Goal: Task Accomplishment & Management: Use online tool/utility

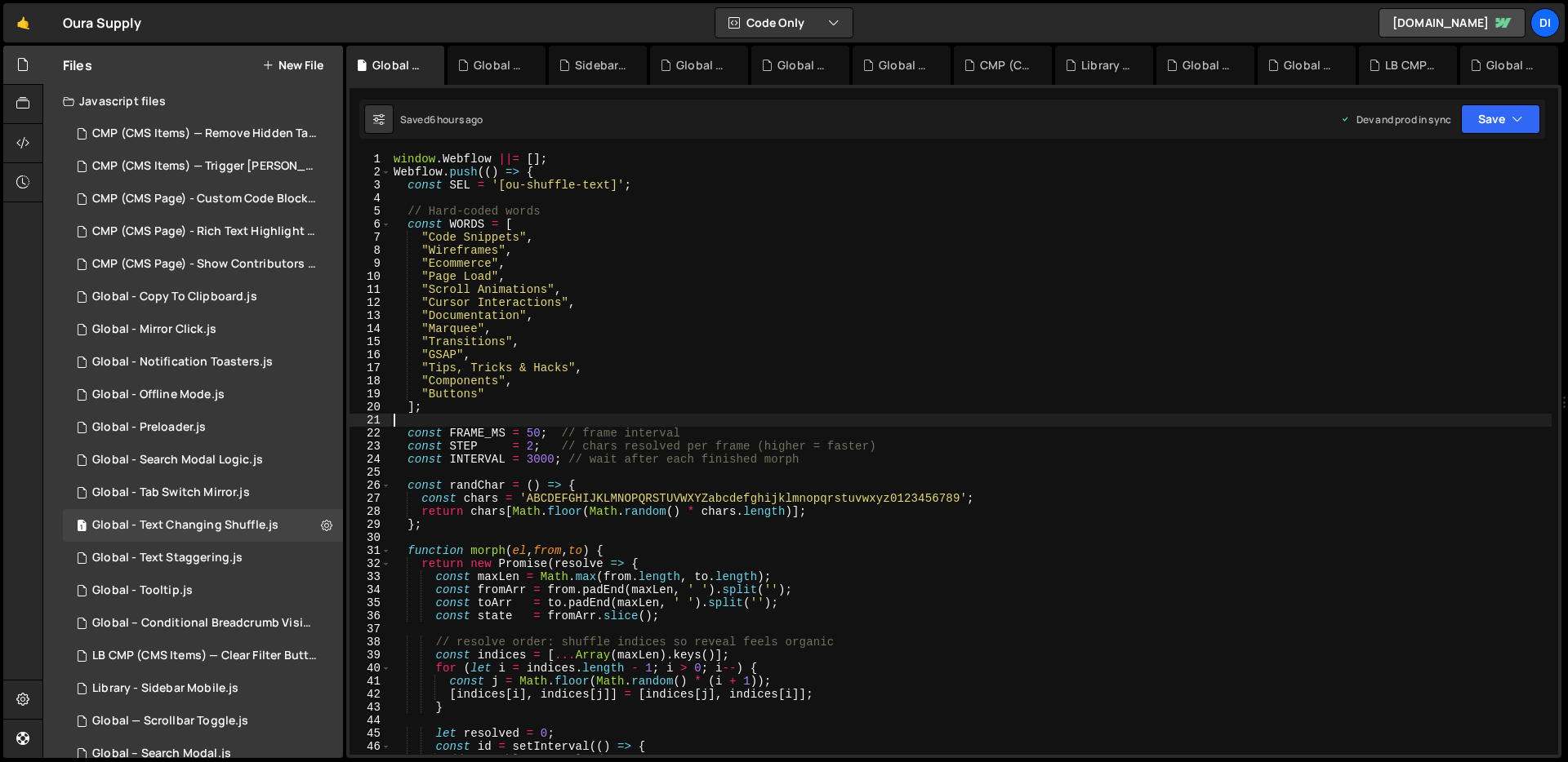
scroll to position [1, 0]
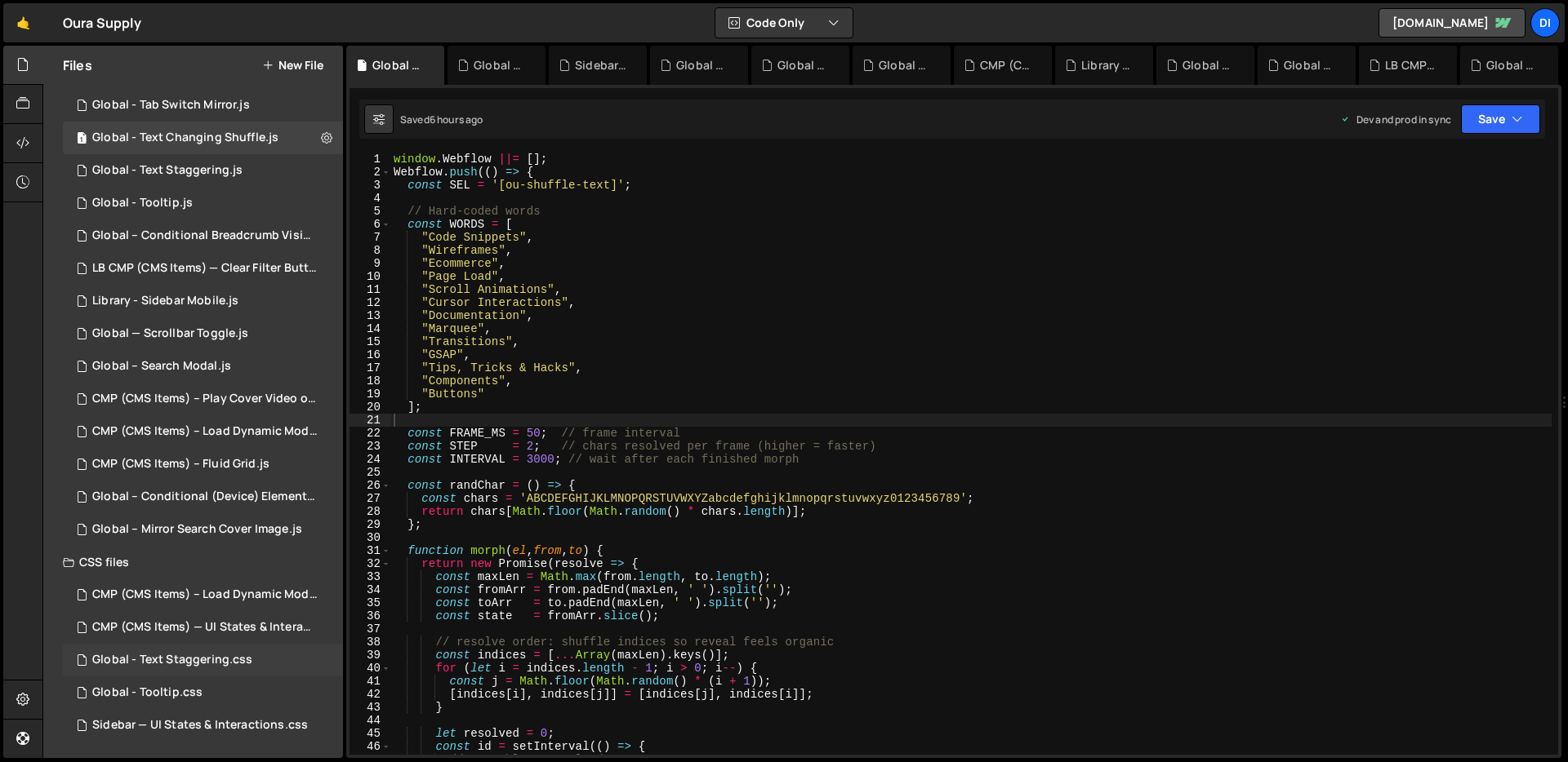
click at [172, 660] on div "Global - Text Staggering.css" at bounding box center [173, 660] width 160 height 14
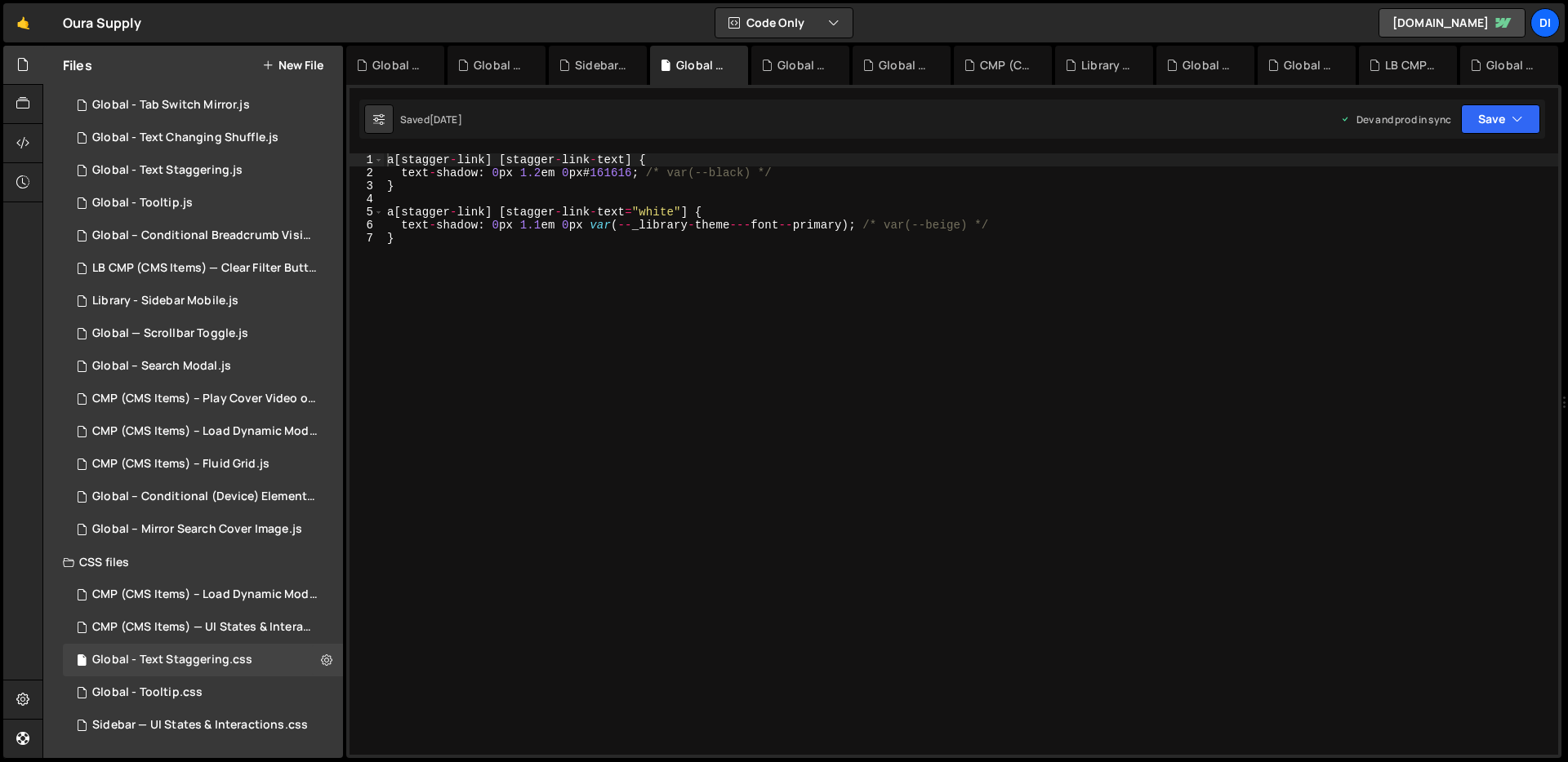
type textarea "}"
click at [812, 358] on div "a [ stagger - link ] [ stagger - link - text ] { text - shadow : 0 px 1.2 em 0 …" at bounding box center [971, 467] width 1174 height 627
click at [1516, 111] on icon "button" at bounding box center [1517, 120] width 12 height 16
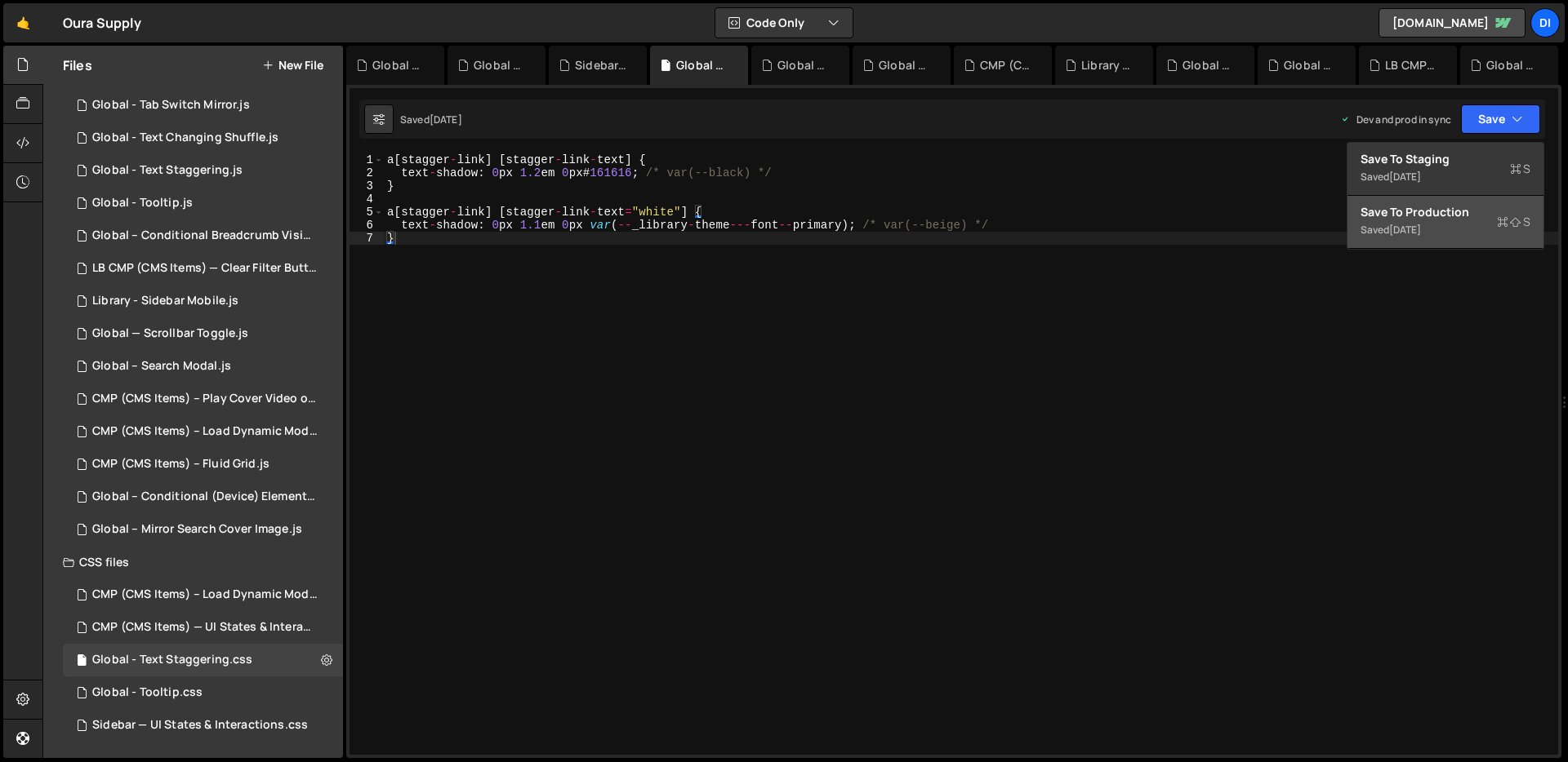
click at [1429, 209] on div "Save to Production S" at bounding box center [1445, 212] width 170 height 16
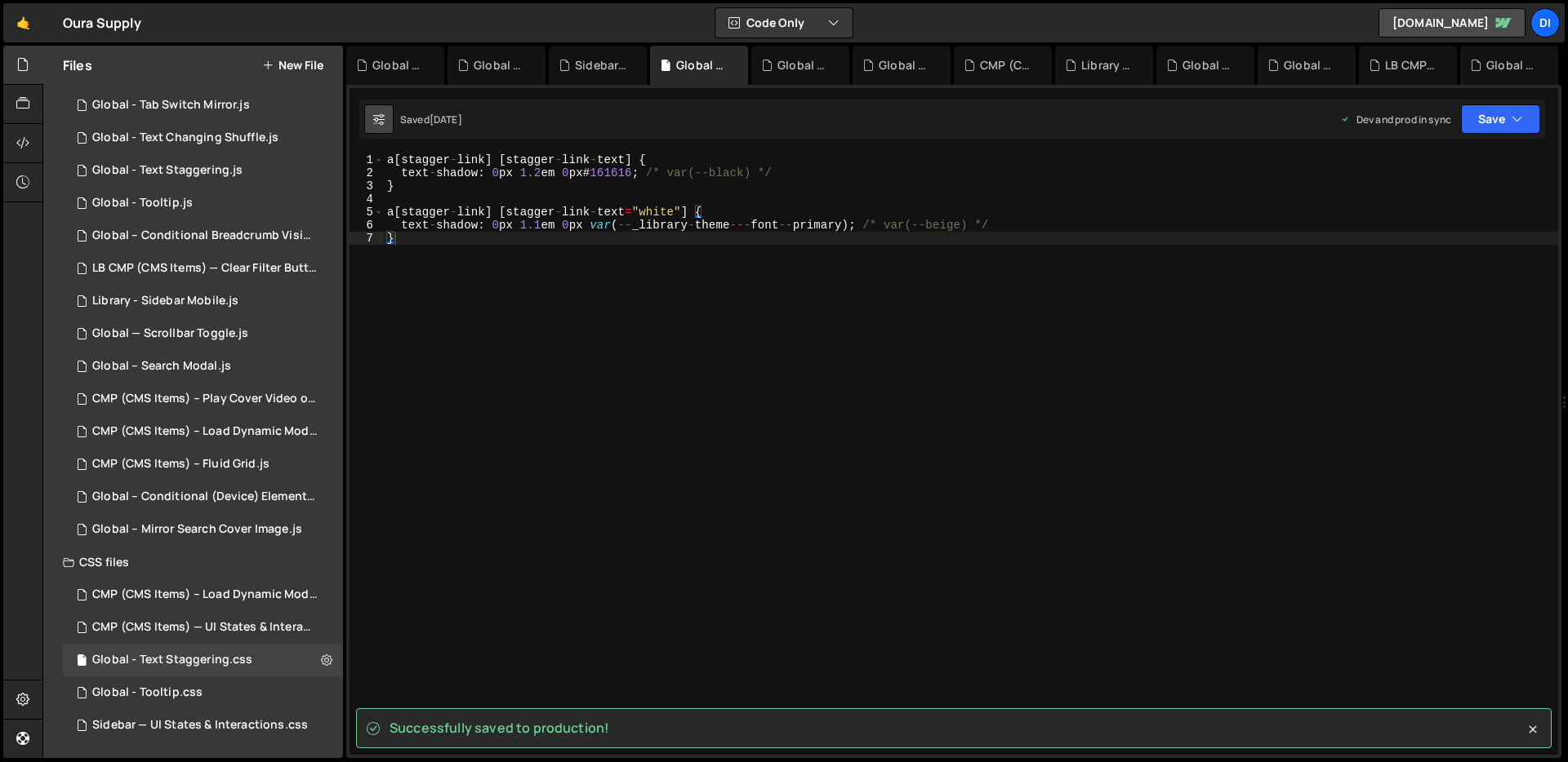
click at [373, 116] on icon at bounding box center [379, 120] width 12 height 16
select select "editor"
select select "ace/theme/monokai"
type input "14"
checkbox input "true"
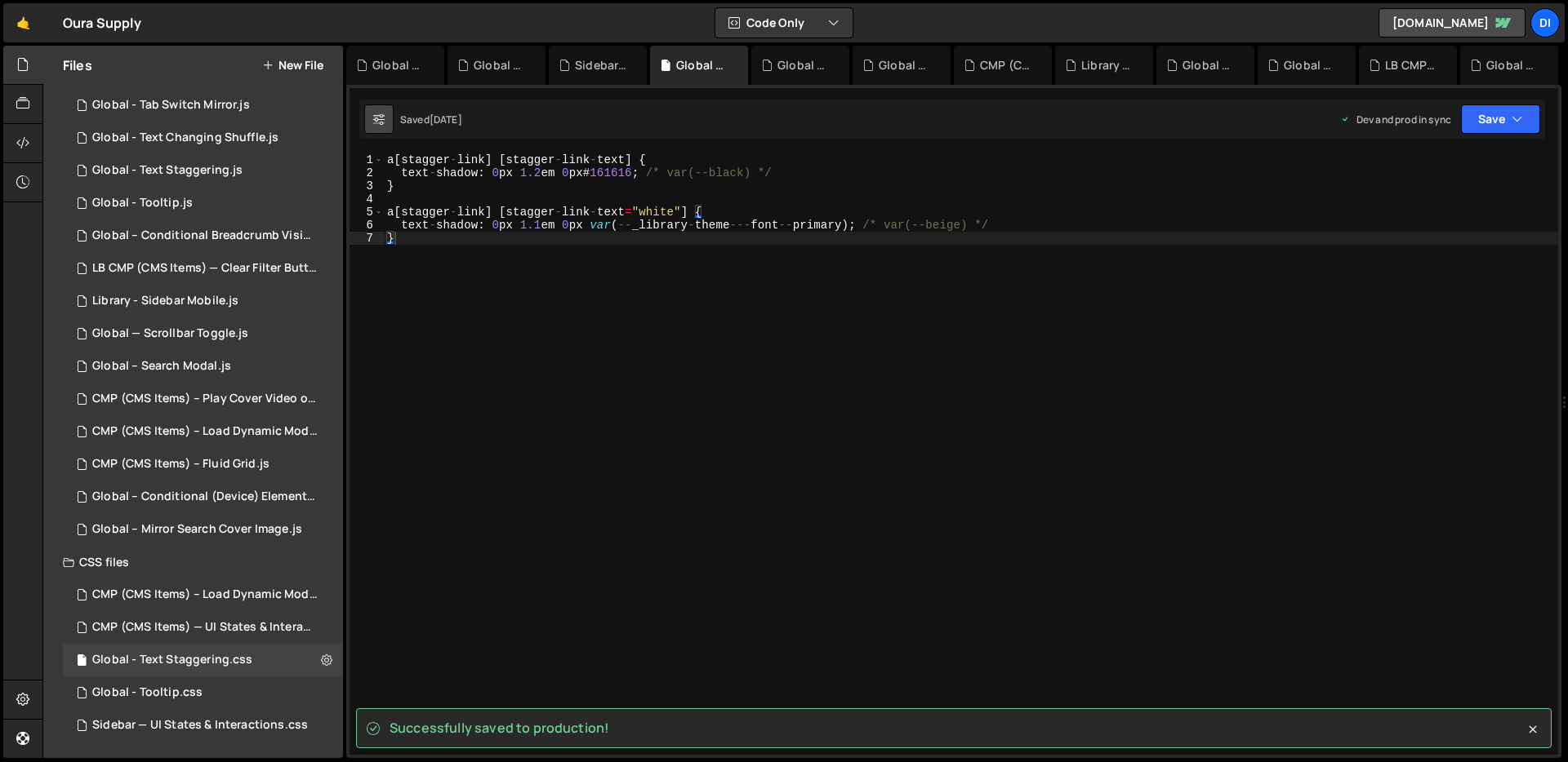
checkbox input "true"
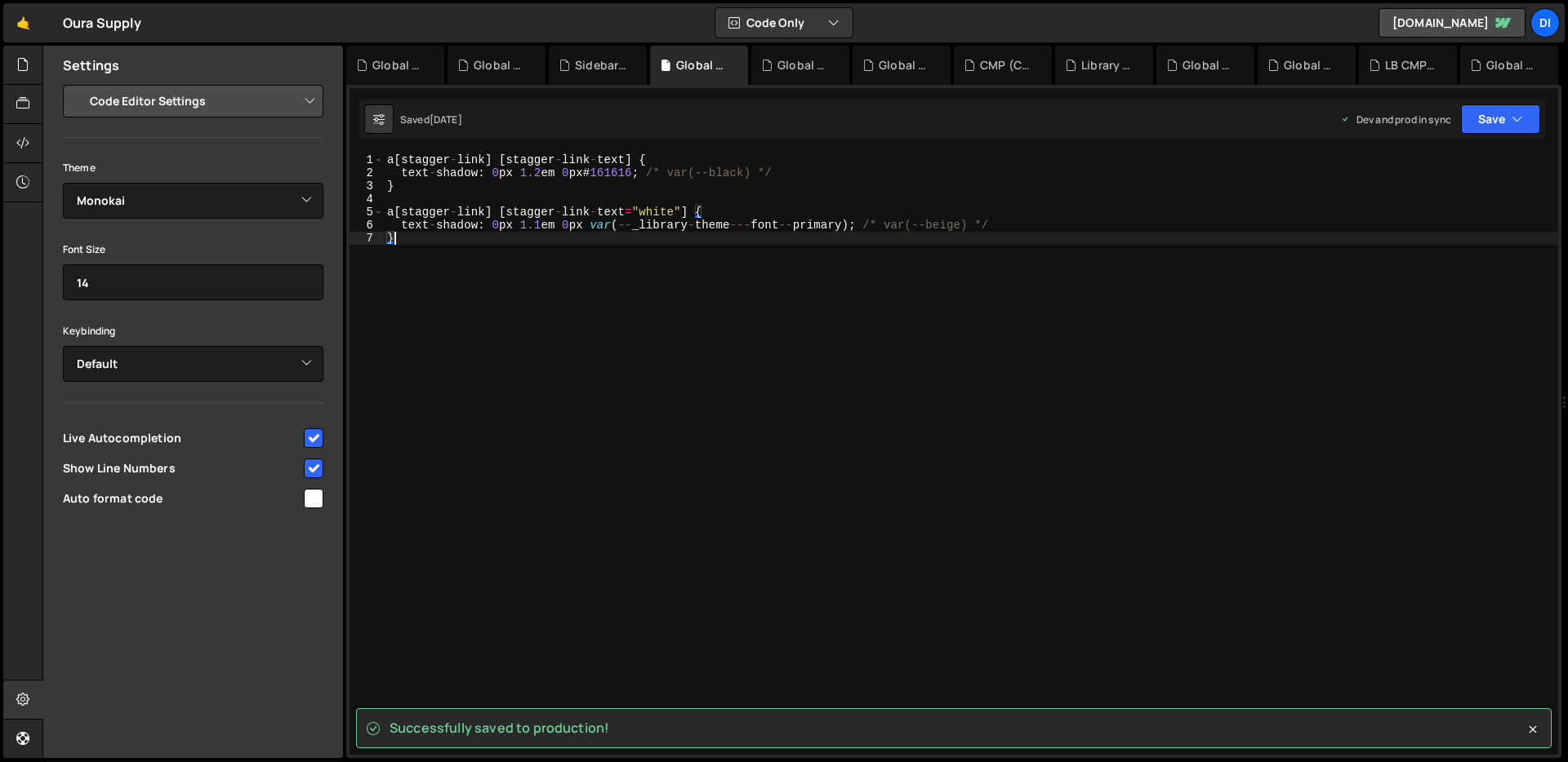
click at [708, 504] on div "a [ stagger - link ] [ stagger - link - text ] { text - shadow : 0 px 1.2 em 0 …" at bounding box center [971, 467] width 1174 height 627
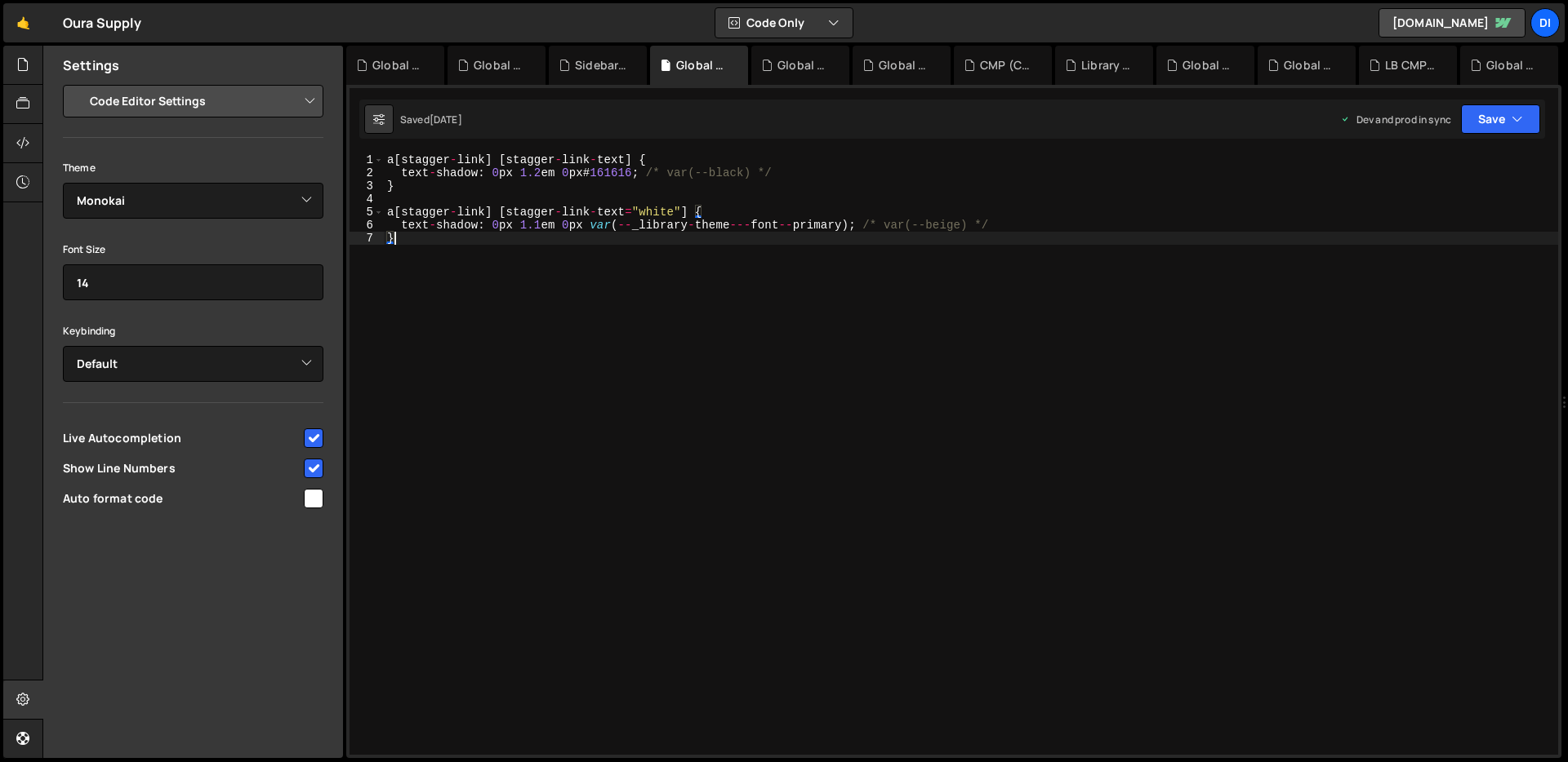
click at [1198, 277] on div "a [ stagger - link ] [ stagger - link - text ] { text - shadow : 0 px 1.2 em 0 …" at bounding box center [971, 467] width 1174 height 627
drag, startPoint x: 491, startPoint y: 160, endPoint x: 461, endPoint y: 146, distance: 33.1
click at [489, 159] on div "a [ stagger - link ] [ stagger - link - text ] { text - shadow : 0 px 1.2 em 0 …" at bounding box center [971, 467] width 1174 height 627
type textarea "a[stagger-link] [stagger-link-text] {"
click at [14, 61] on div at bounding box center [23, 66] width 40 height 40
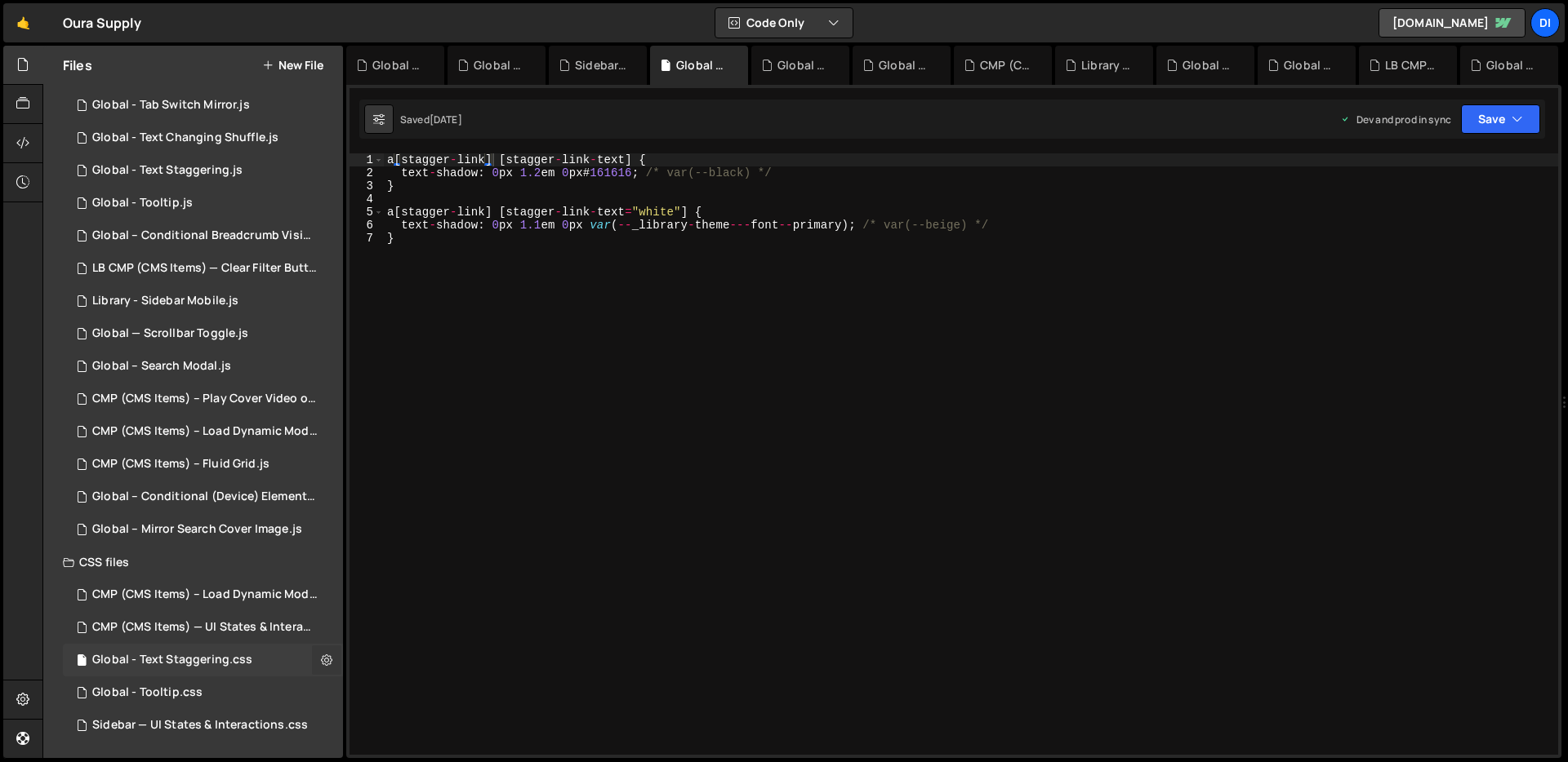
click at [313, 654] on button at bounding box center [326, 660] width 30 height 30
type input "Global - Text Staggering"
radio input "false"
radio input "true"
checkbox input "true"
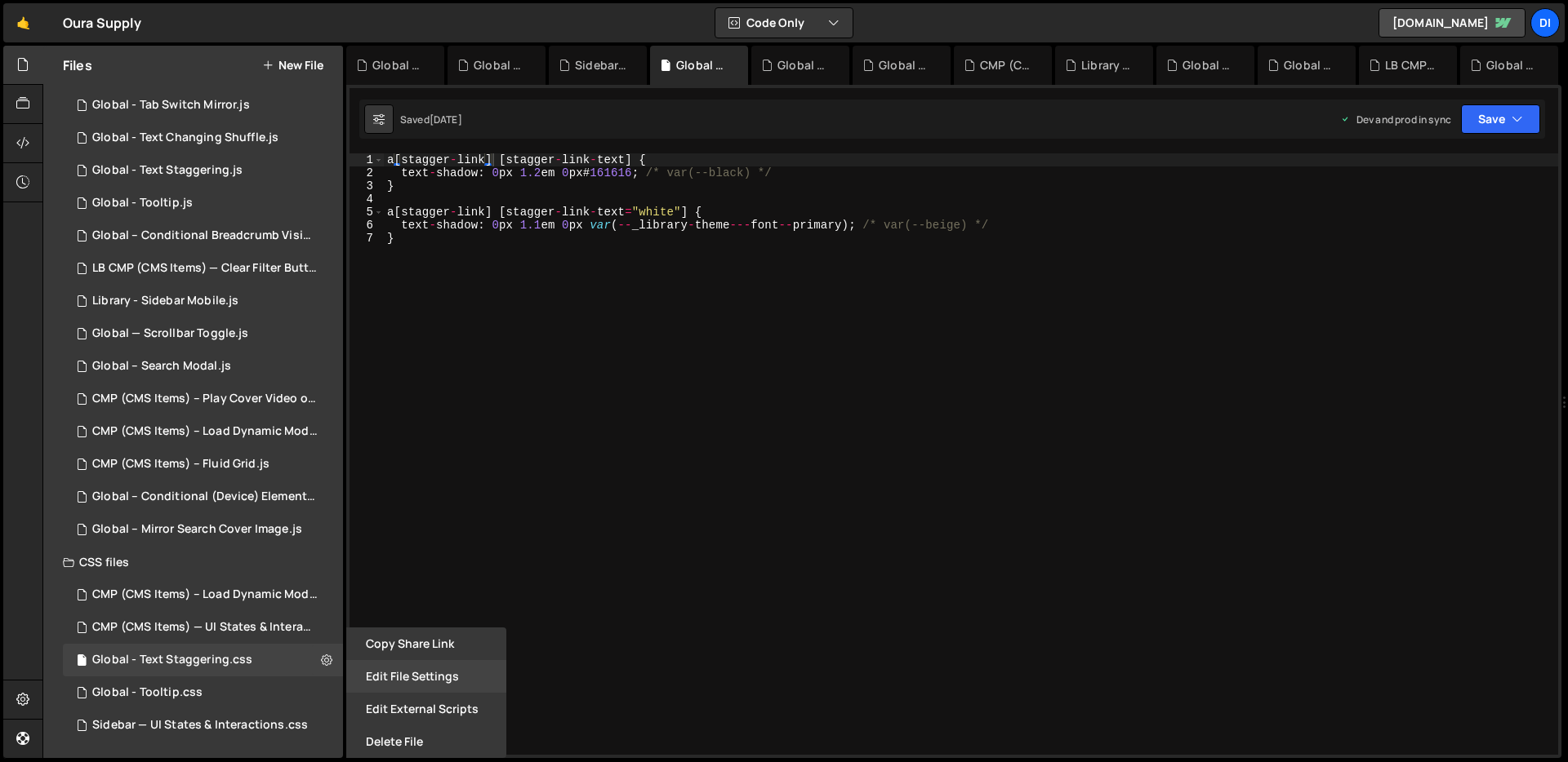
click at [389, 673] on button "Edit File Settings" at bounding box center [426, 677] width 160 height 32
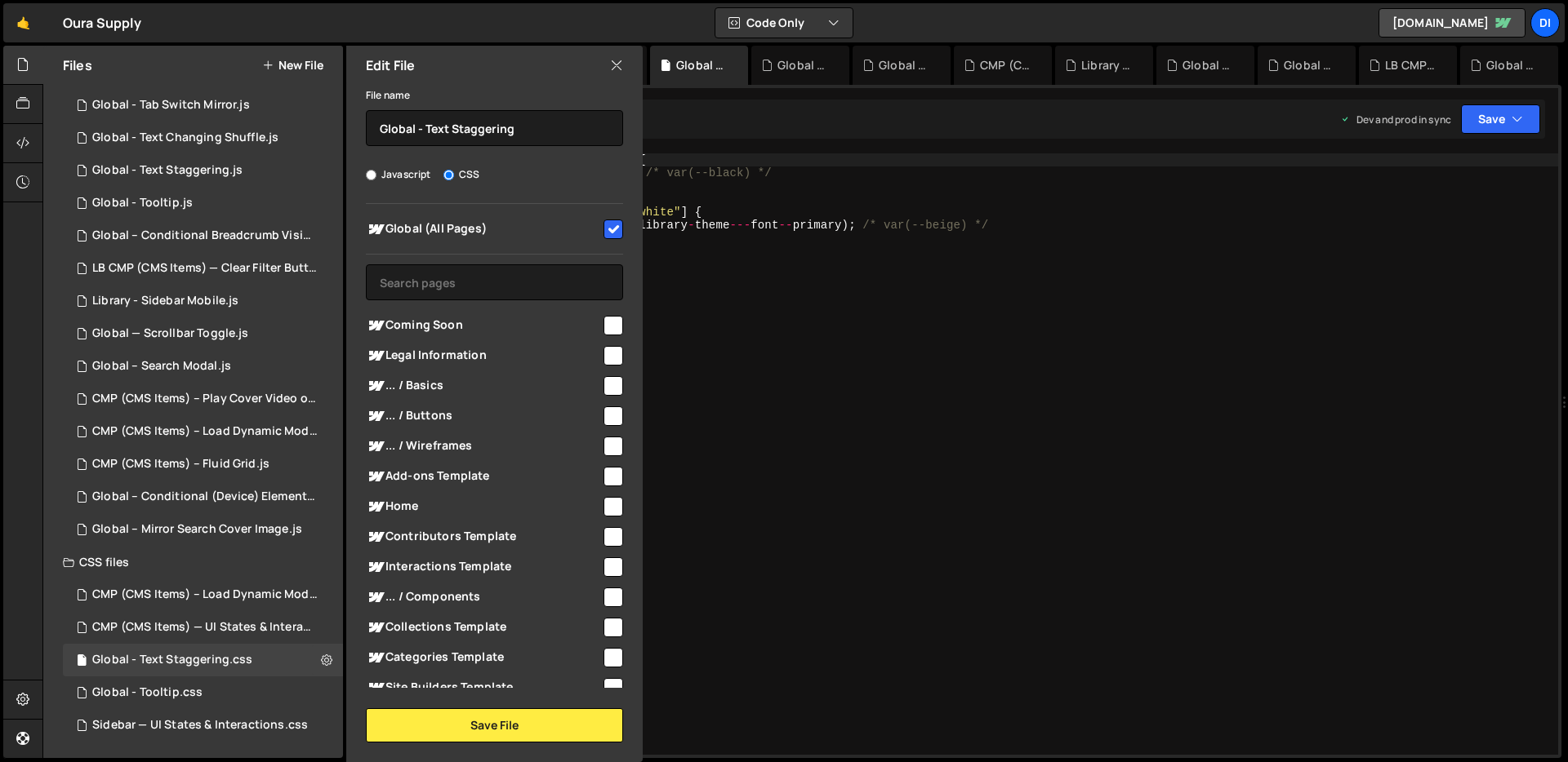
scroll to position [68, 0]
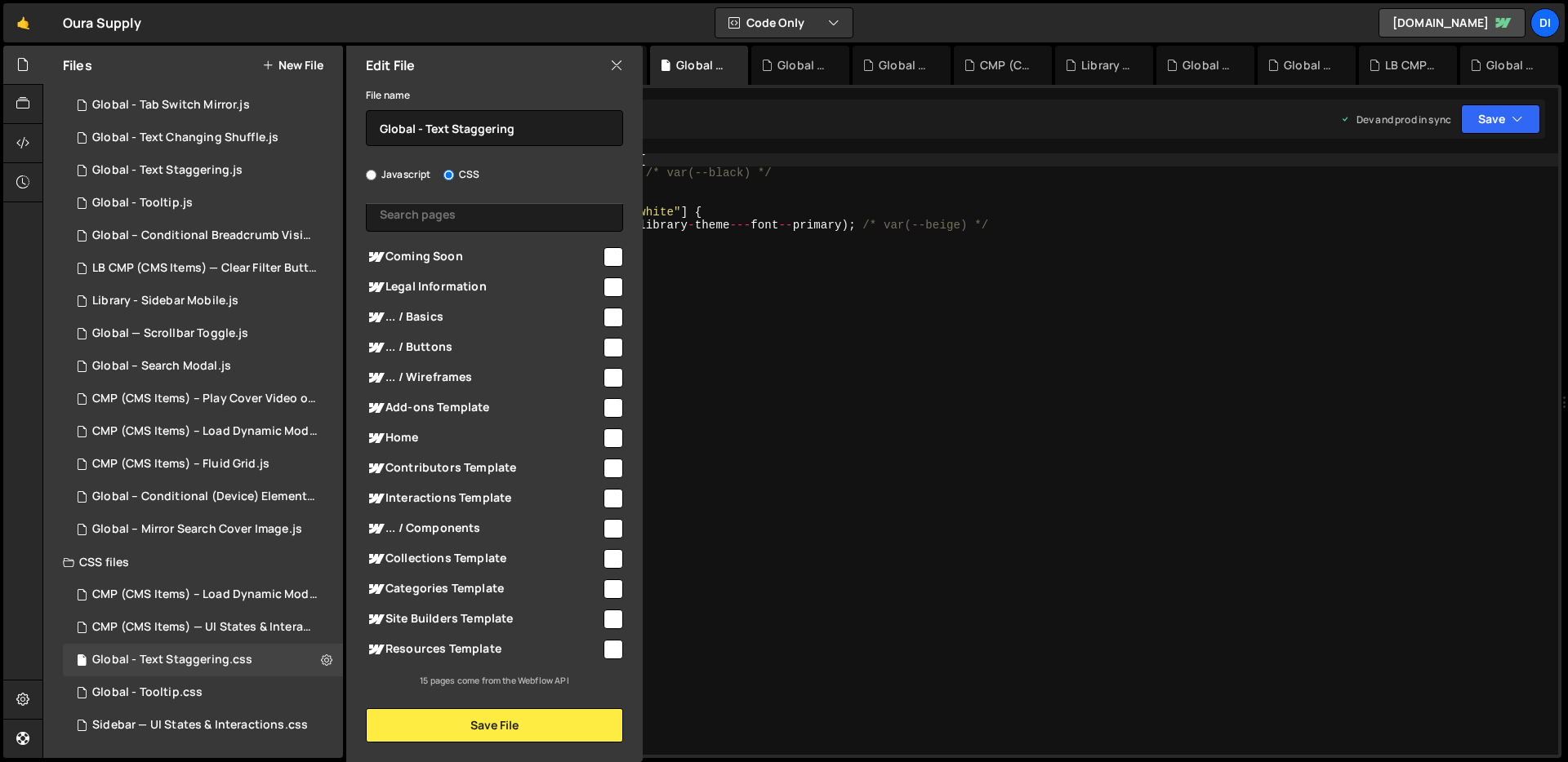
click at [603, 433] on input "checkbox" at bounding box center [613, 439] width 20 height 20
checkbox input "true"
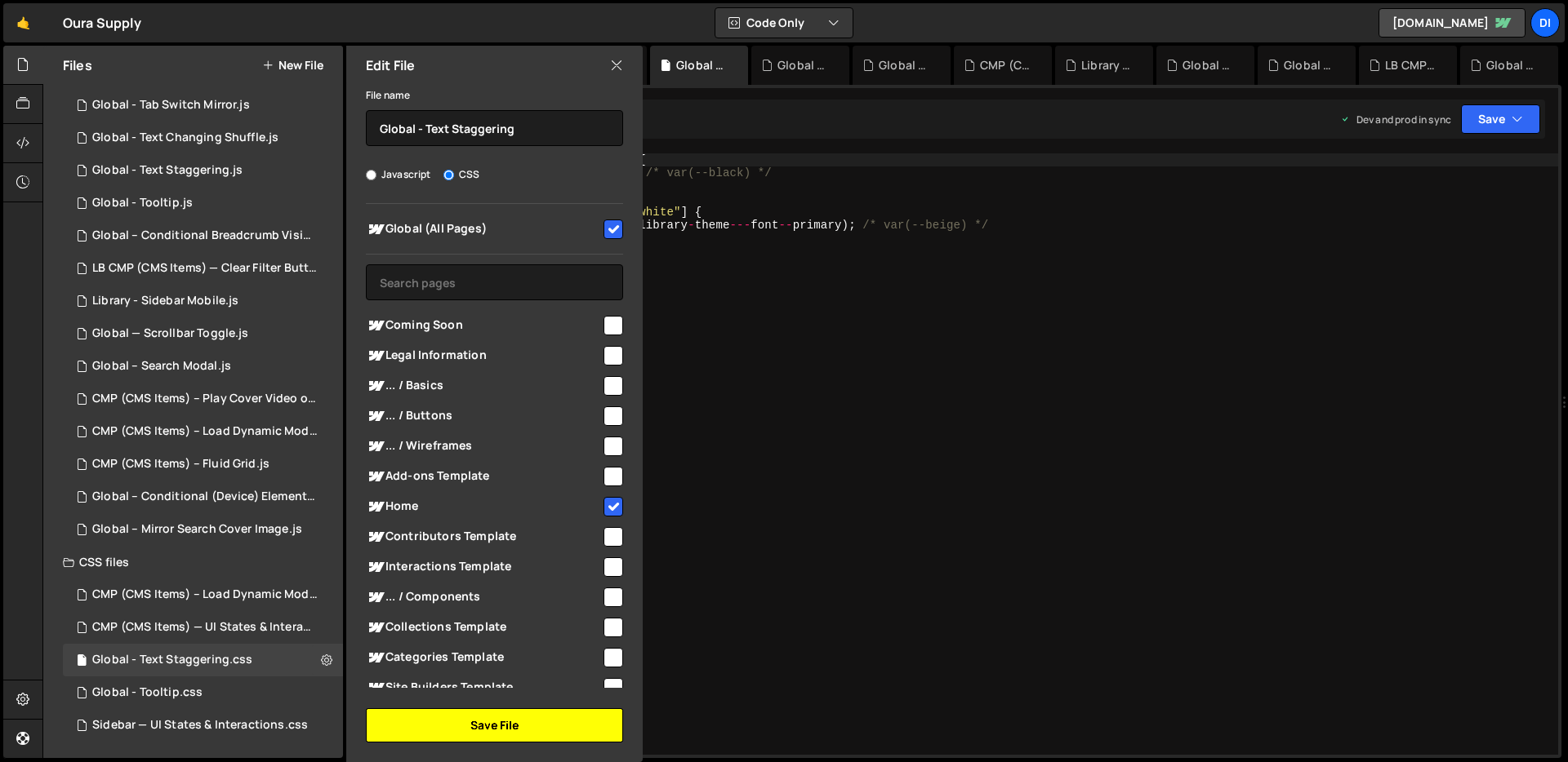
click at [451, 724] on button "Save File" at bounding box center [494, 725] width 257 height 34
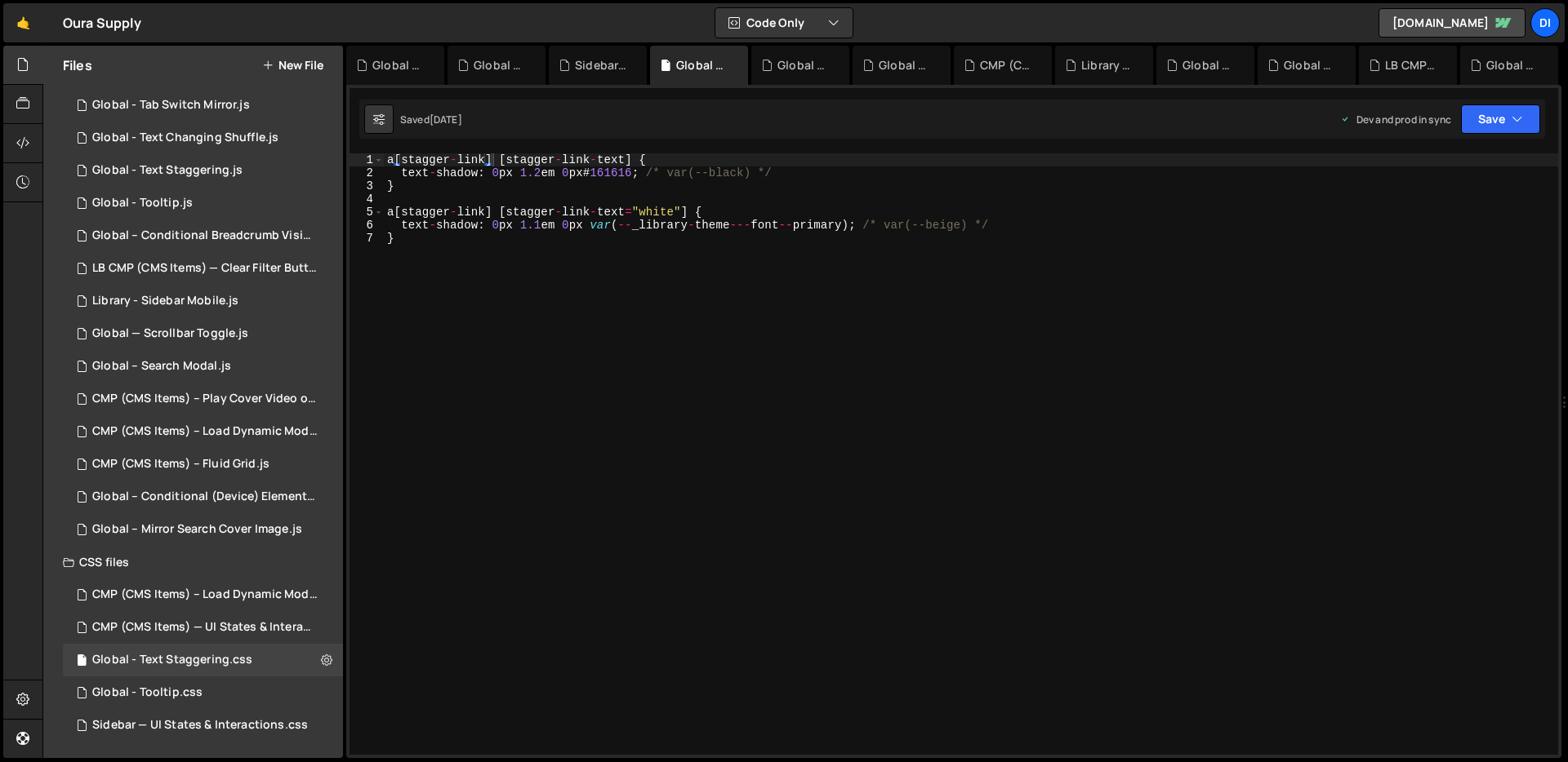
click at [649, 478] on div "a [ stagger - link ] [ stagger - link - text ] { text - shadow : 0 px 1.2 em 0 …" at bounding box center [971, 467] width 1174 height 627
click at [1513, 120] on icon "button" at bounding box center [1517, 120] width 12 height 16
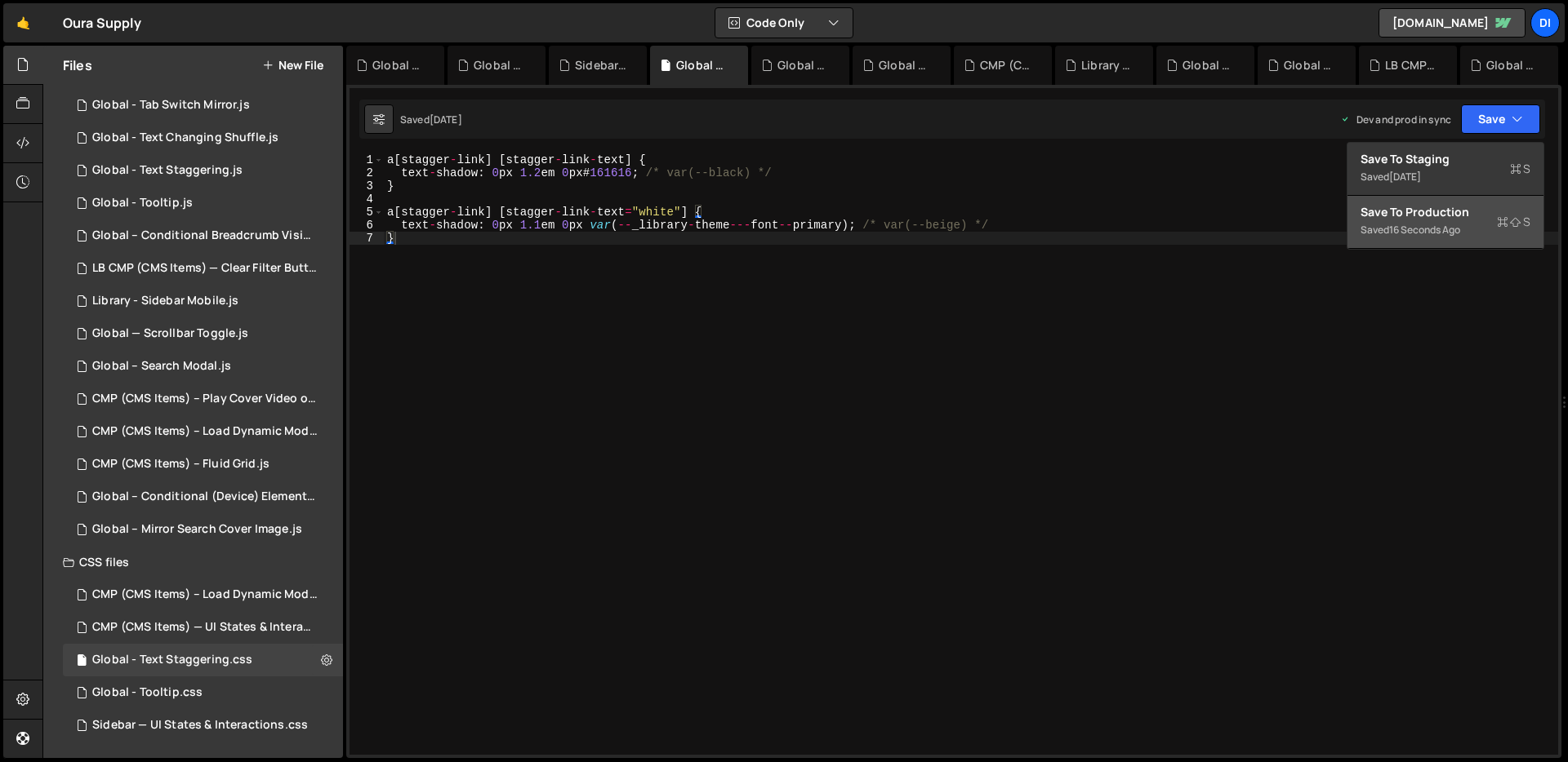
click at [1415, 235] on div "16 seconds ago" at bounding box center [1424, 229] width 71 height 13
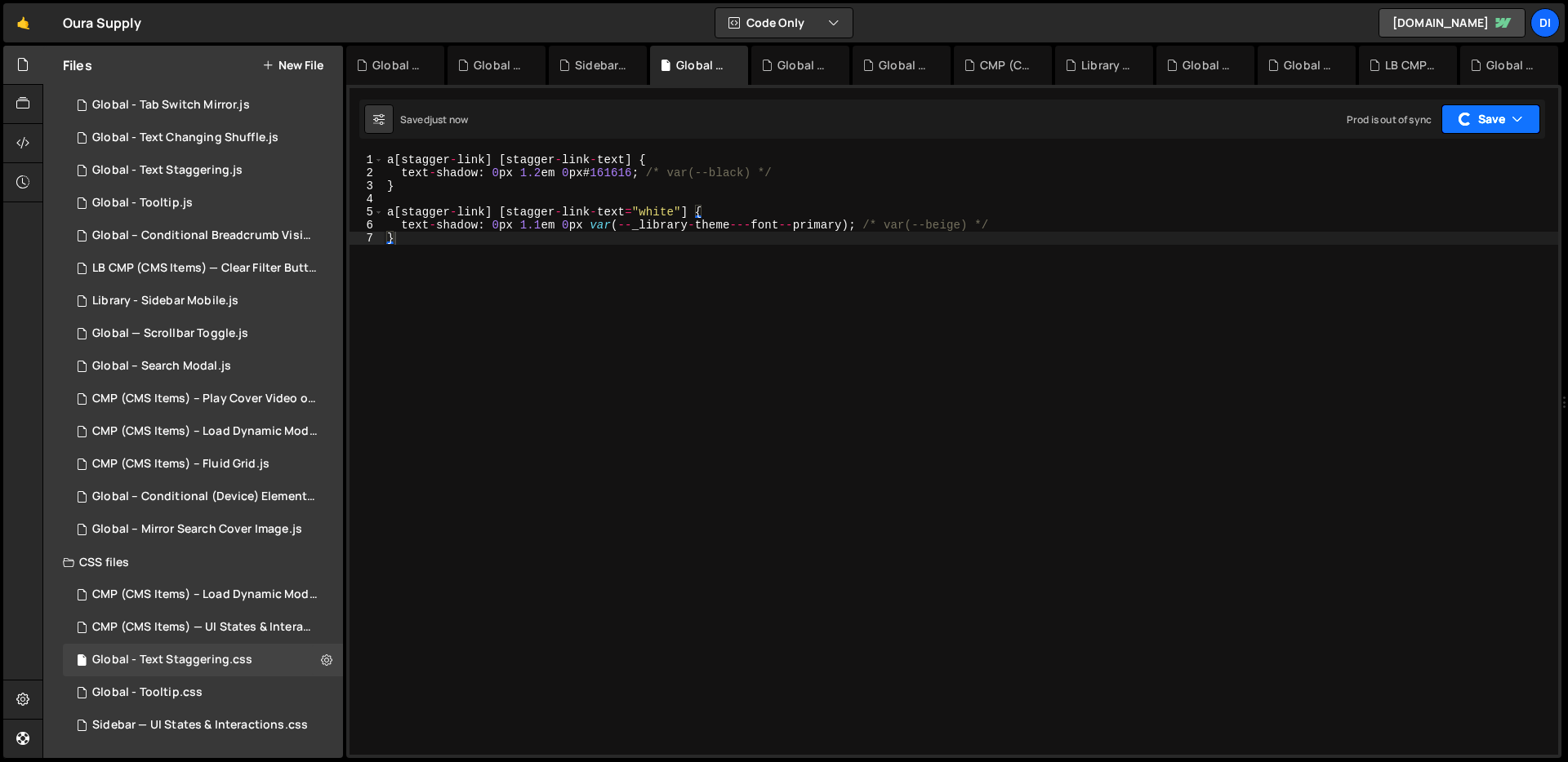
click at [1497, 122] on button "Save" at bounding box center [1491, 119] width 99 height 30
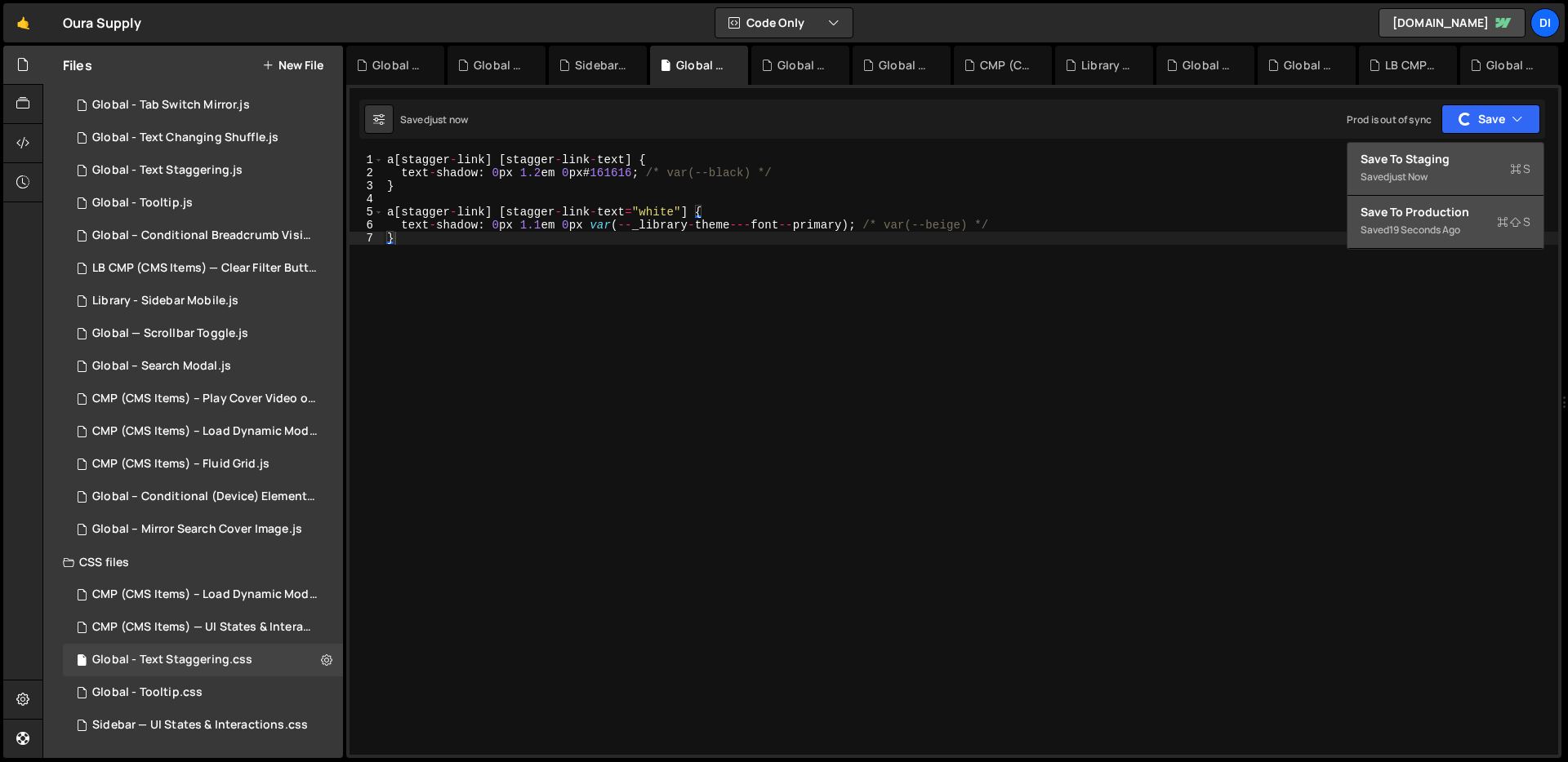
click at [1439, 168] on div "Saved just now" at bounding box center [1445, 177] width 170 height 20
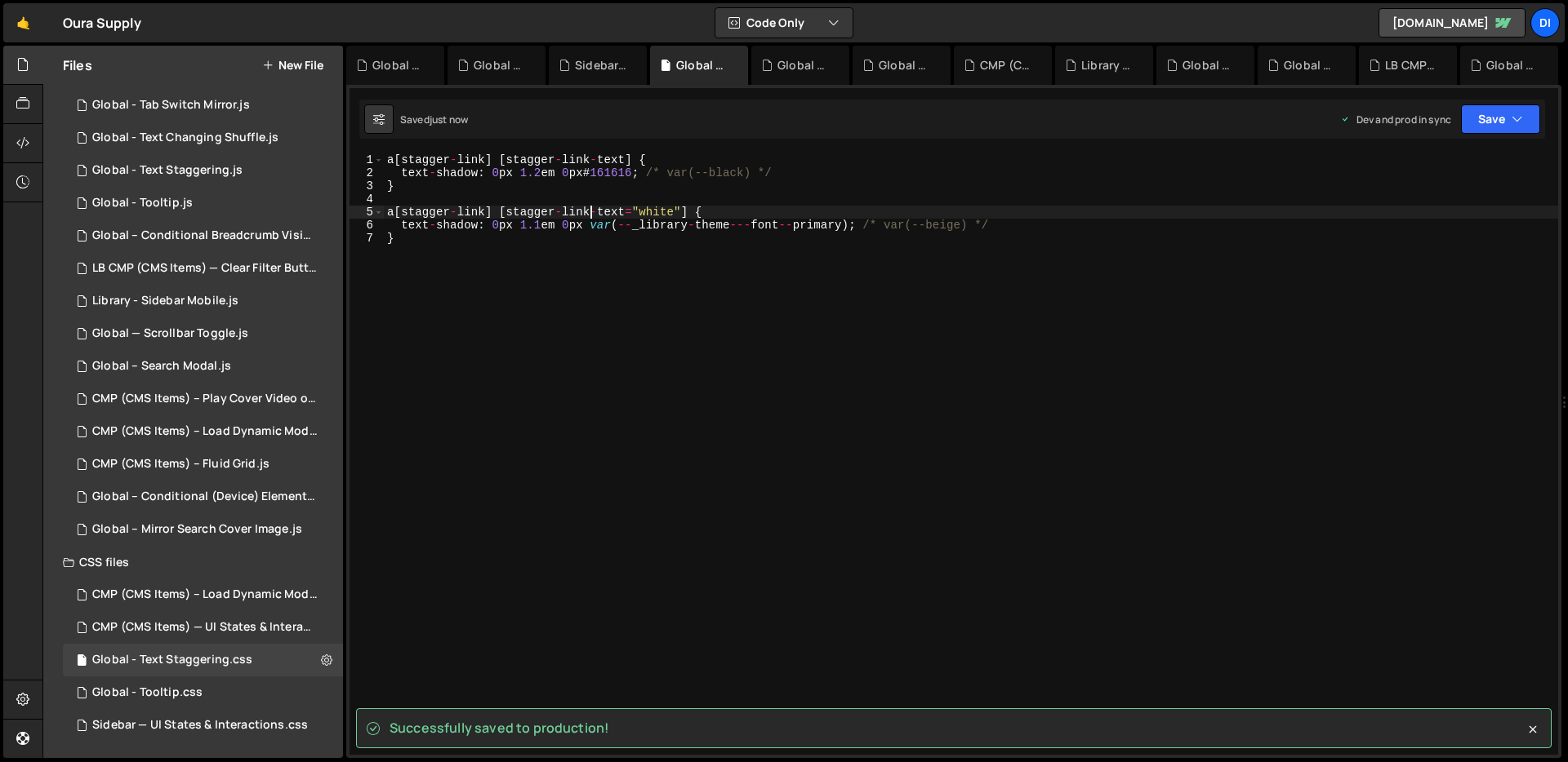
click at [591, 213] on div "a [ stagger - link ] [ stagger - link - text ] { text - shadow : 0 px 1.2 em 0 …" at bounding box center [971, 467] width 1174 height 627
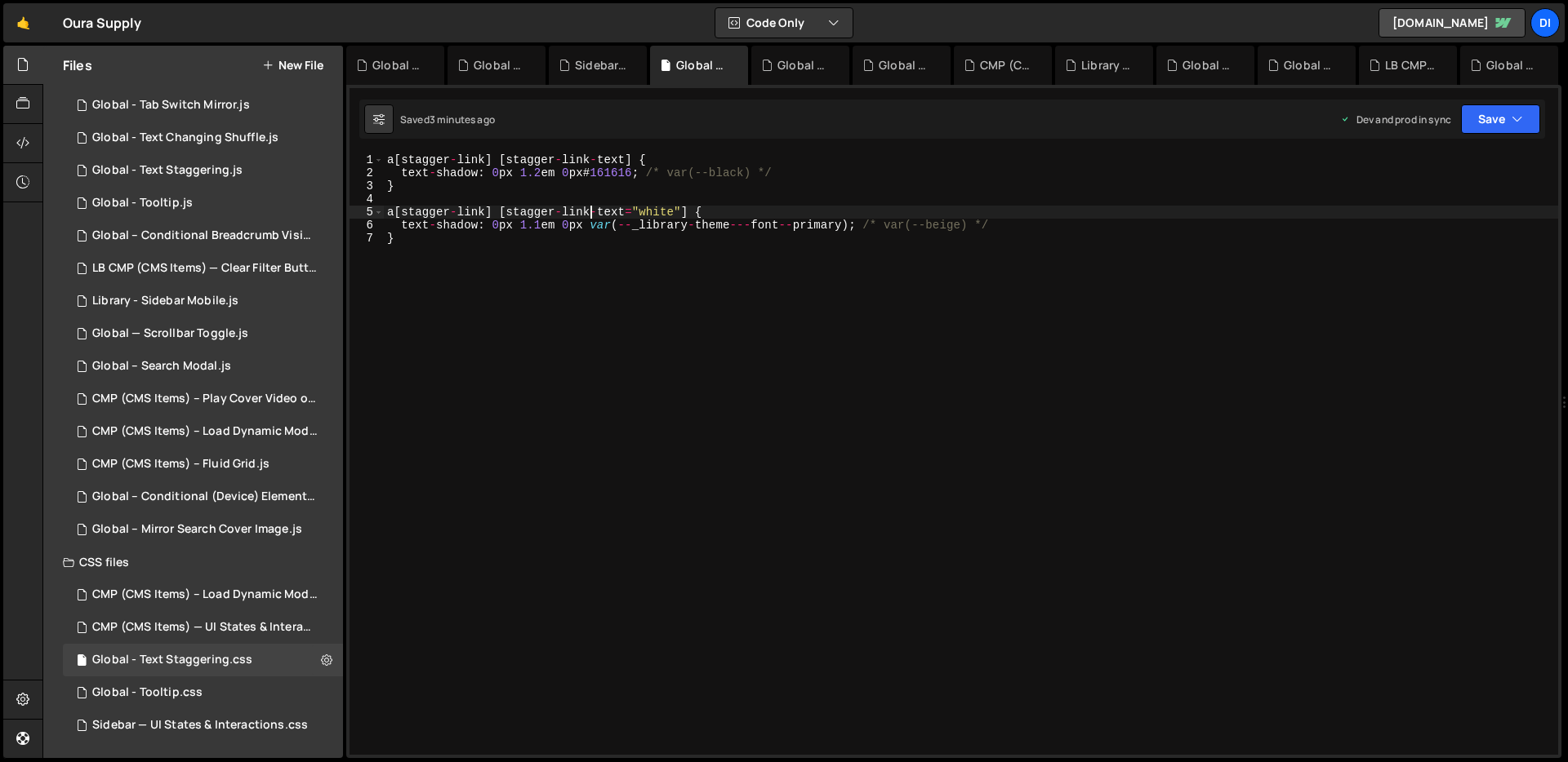
click at [539, 221] on div "a [ stagger - link ] [ stagger - link - text ] { text - shadow : 0 px 1.2 em 0 …" at bounding box center [971, 467] width 1174 height 627
click at [582, 161] on div "a [ stagger - link ] [ stagger - link - text ] { text - shadow : 0 px 1.2 em 0 …" at bounding box center [971, 467] width 1174 height 627
click at [1501, 109] on button "Save" at bounding box center [1501, 119] width 79 height 30
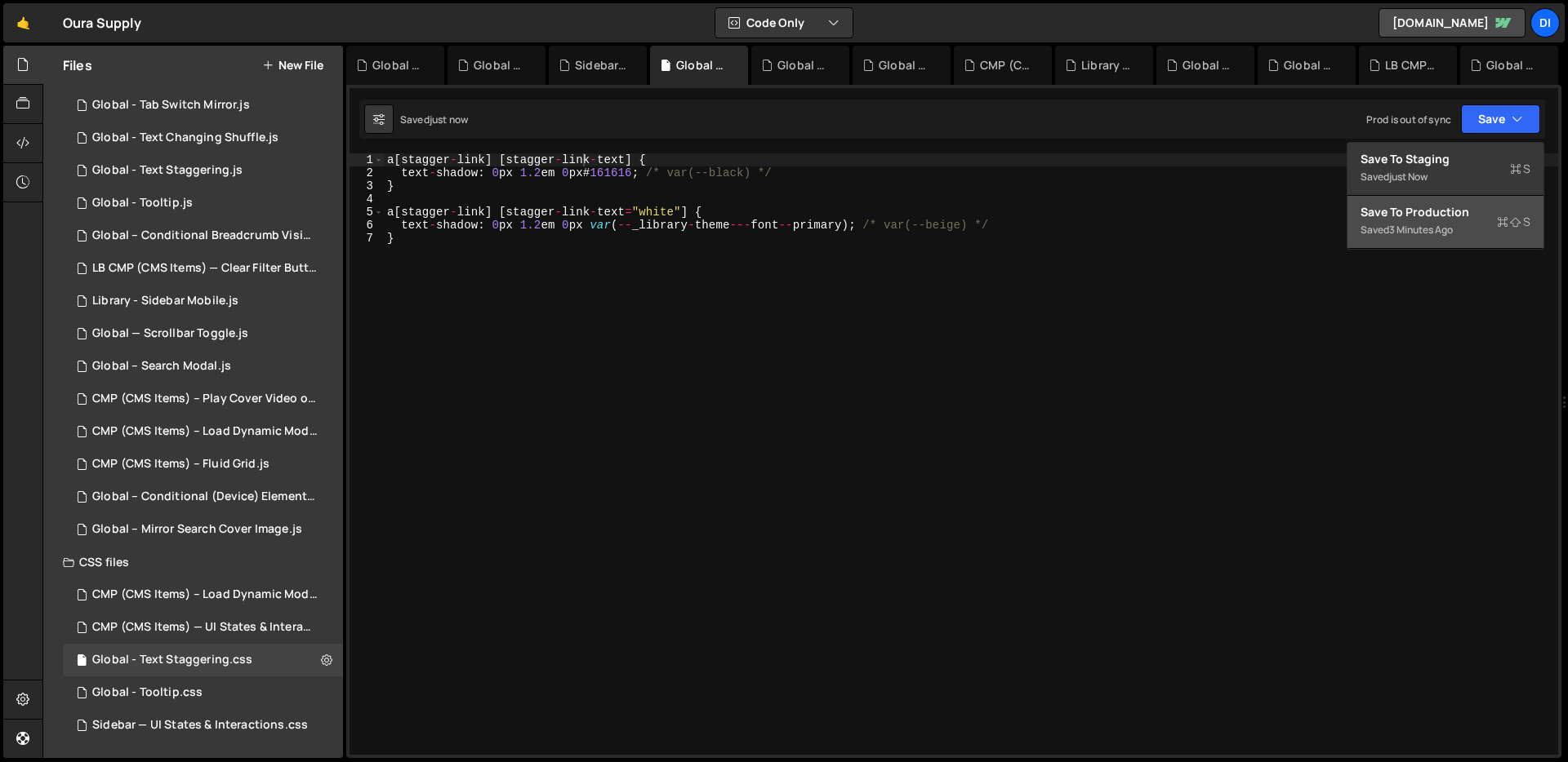
click at [1462, 225] on div "Saved 3 minutes ago" at bounding box center [1445, 230] width 170 height 20
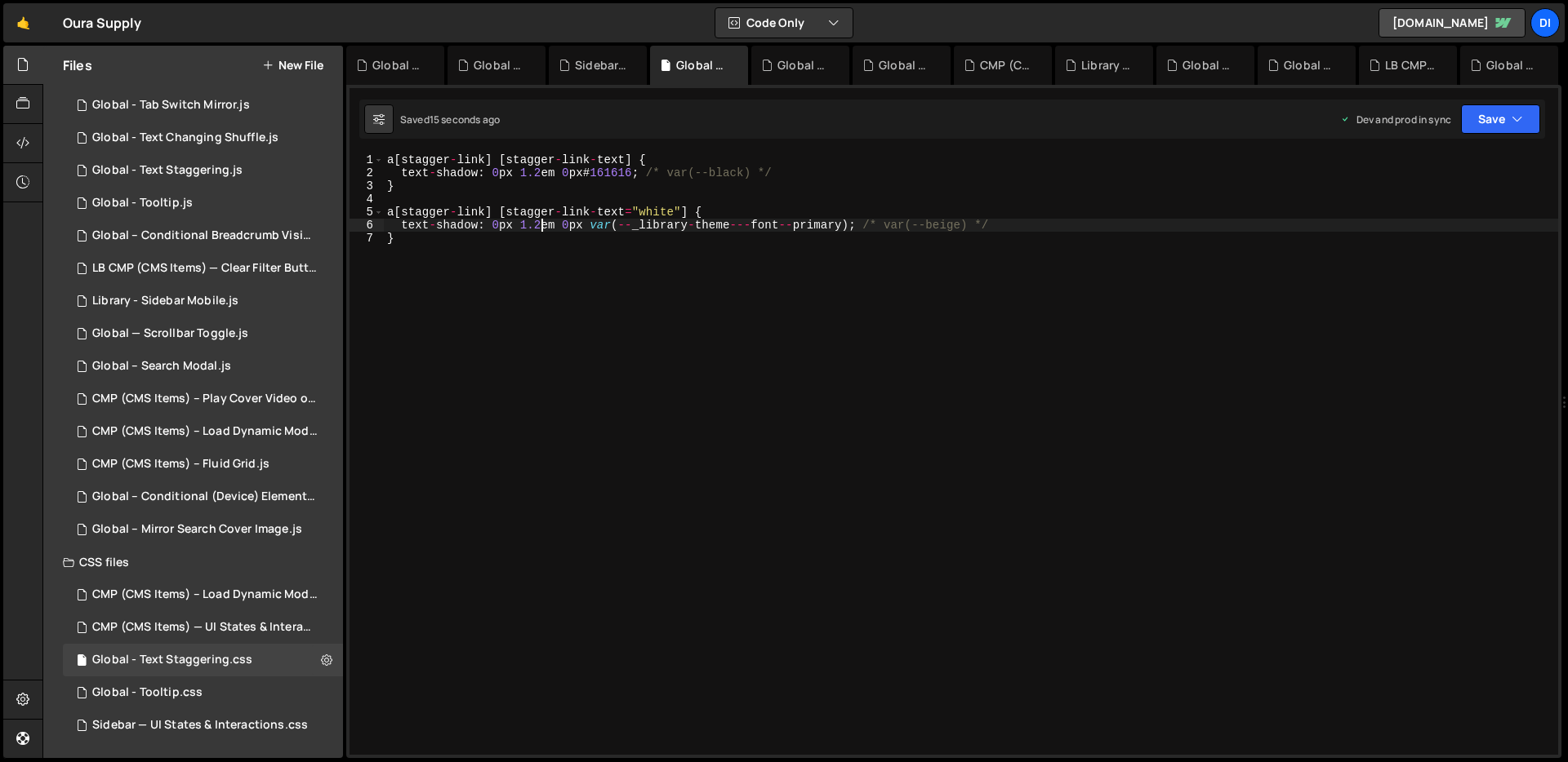
drag, startPoint x: 538, startPoint y: 226, endPoint x: 556, endPoint y: 190, distance: 40.2
click at [539, 226] on div "a [ stagger - link ] [ stagger - link - text ] { text - shadow : 0 px 1.2 em 0 …" at bounding box center [971, 467] width 1174 height 627
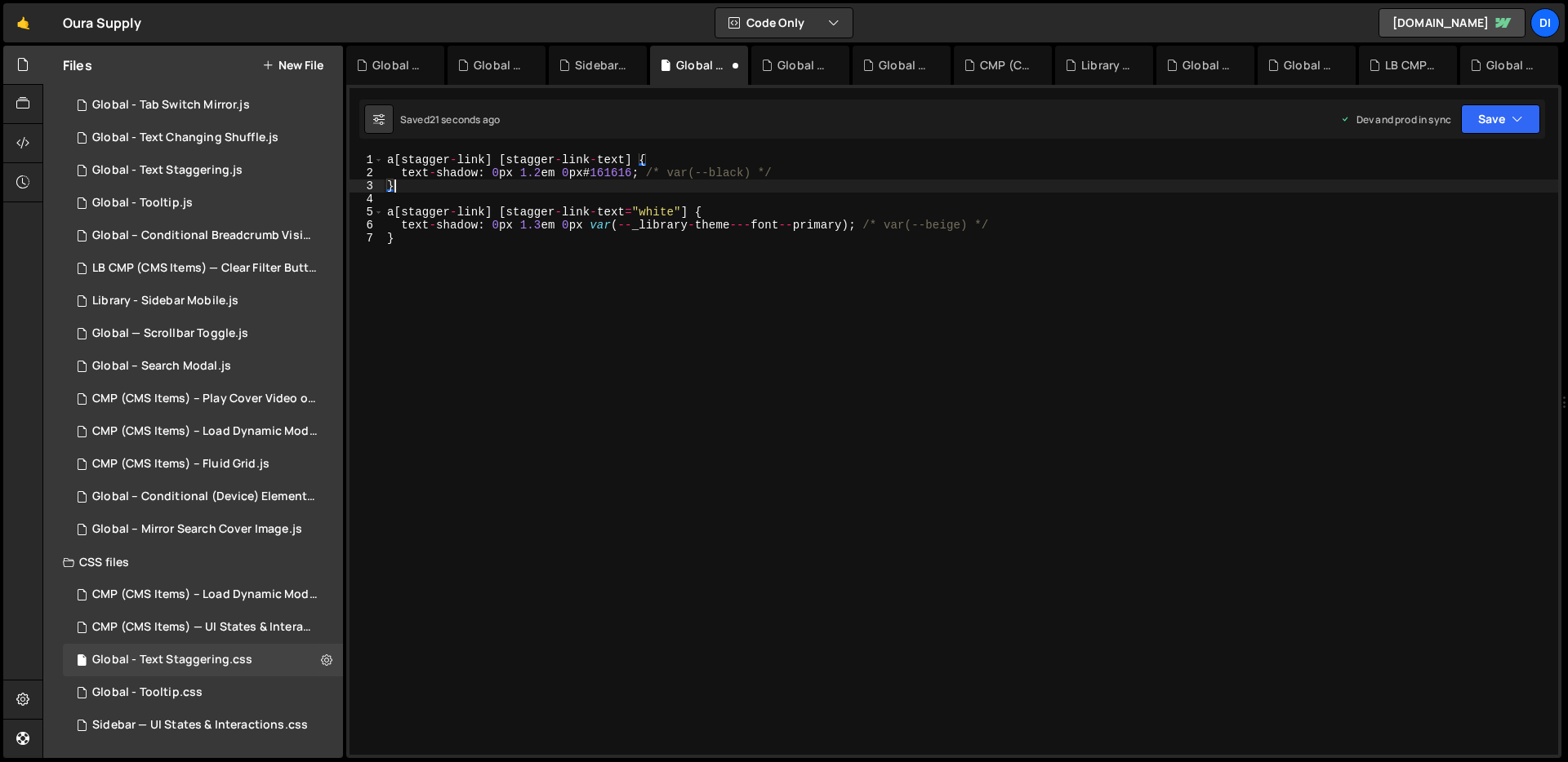
click at [557, 189] on div "a [ stagger - link ] [ stagger - link - text ] { text - shadow : 0 px 1.2 em 0 …" at bounding box center [971, 467] width 1174 height 627
type textarea "}"
click at [1505, 128] on button "Save" at bounding box center [1501, 119] width 79 height 30
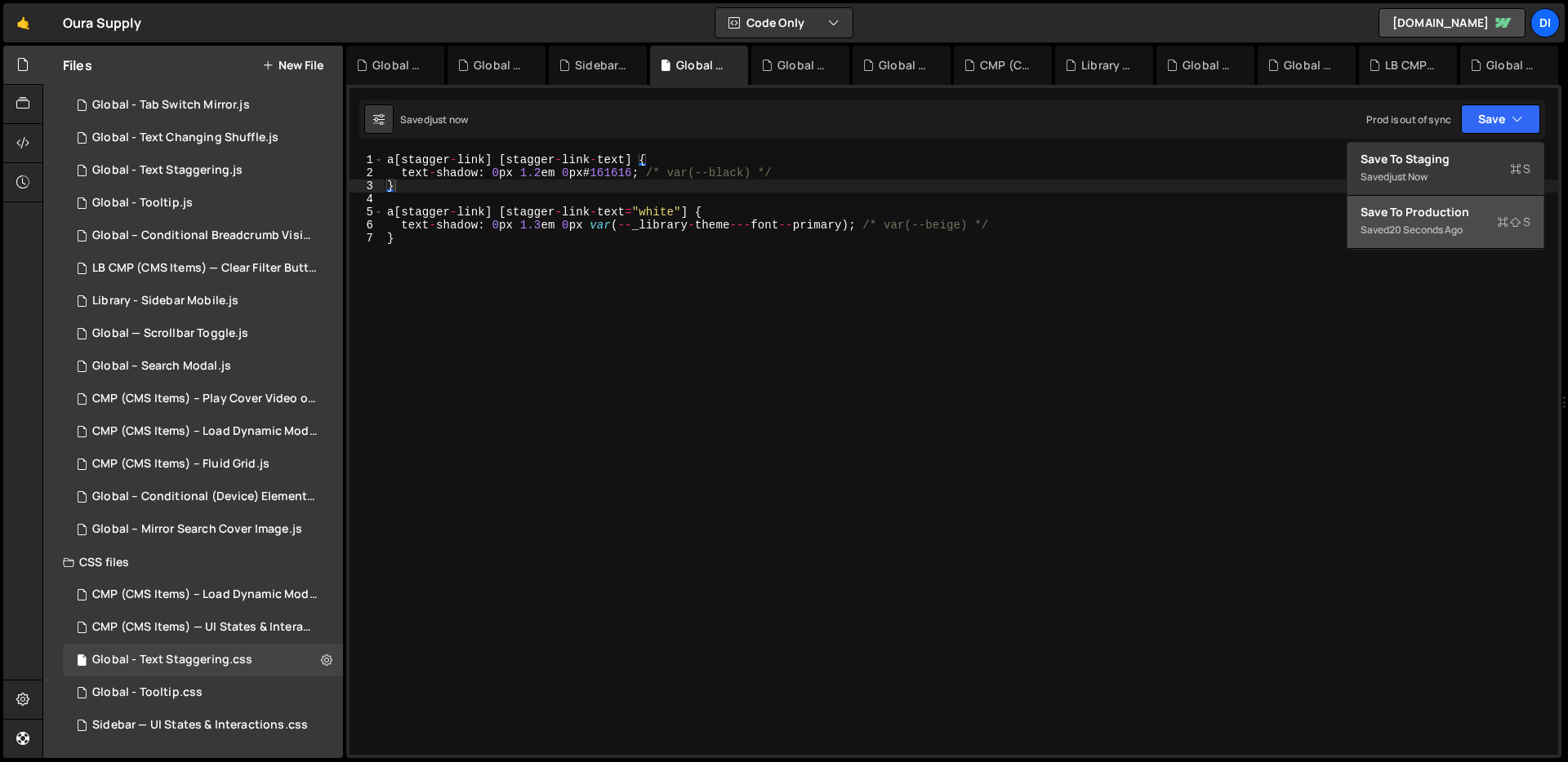
click at [1458, 246] on button "Save to Production S Saved 20 seconds ago" at bounding box center [1445, 222] width 196 height 53
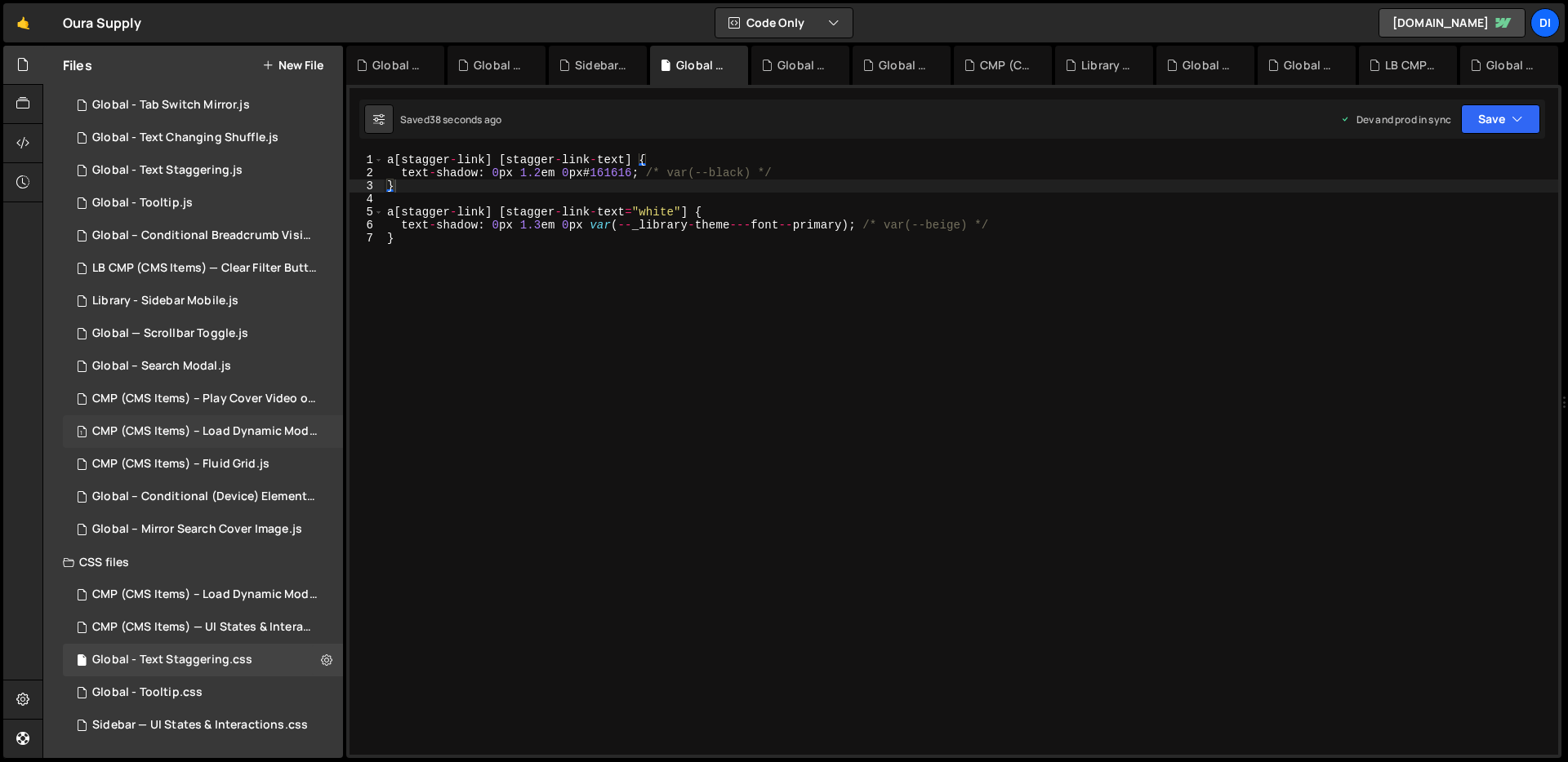
click at [185, 426] on div "CMP (CMS Items) – Load Dynamic Modal (AJAX).js" at bounding box center [205, 431] width 226 height 14
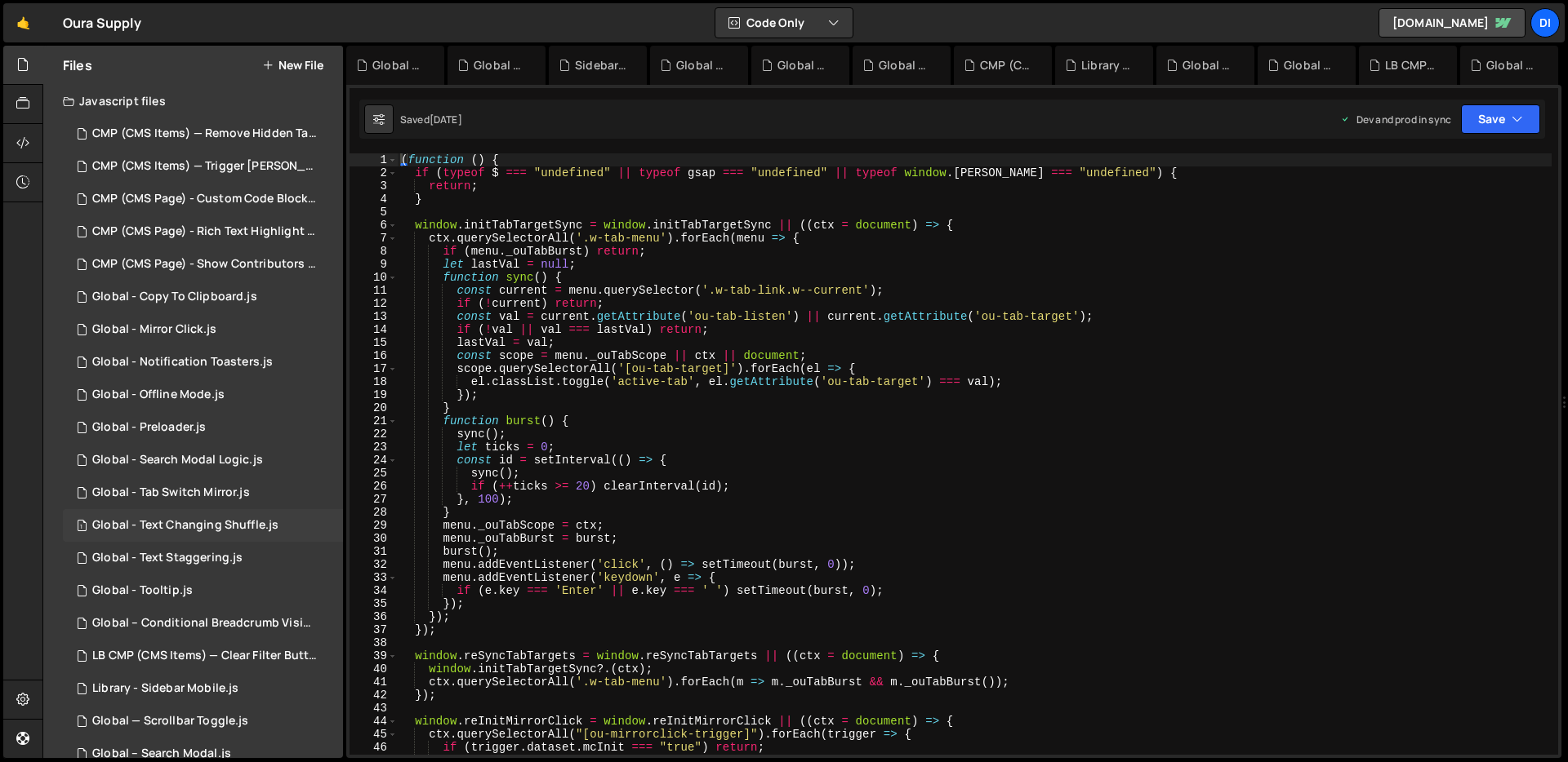
click at [220, 527] on div "Global - Text Changing Shuffle.js" at bounding box center [185, 526] width 186 height 14
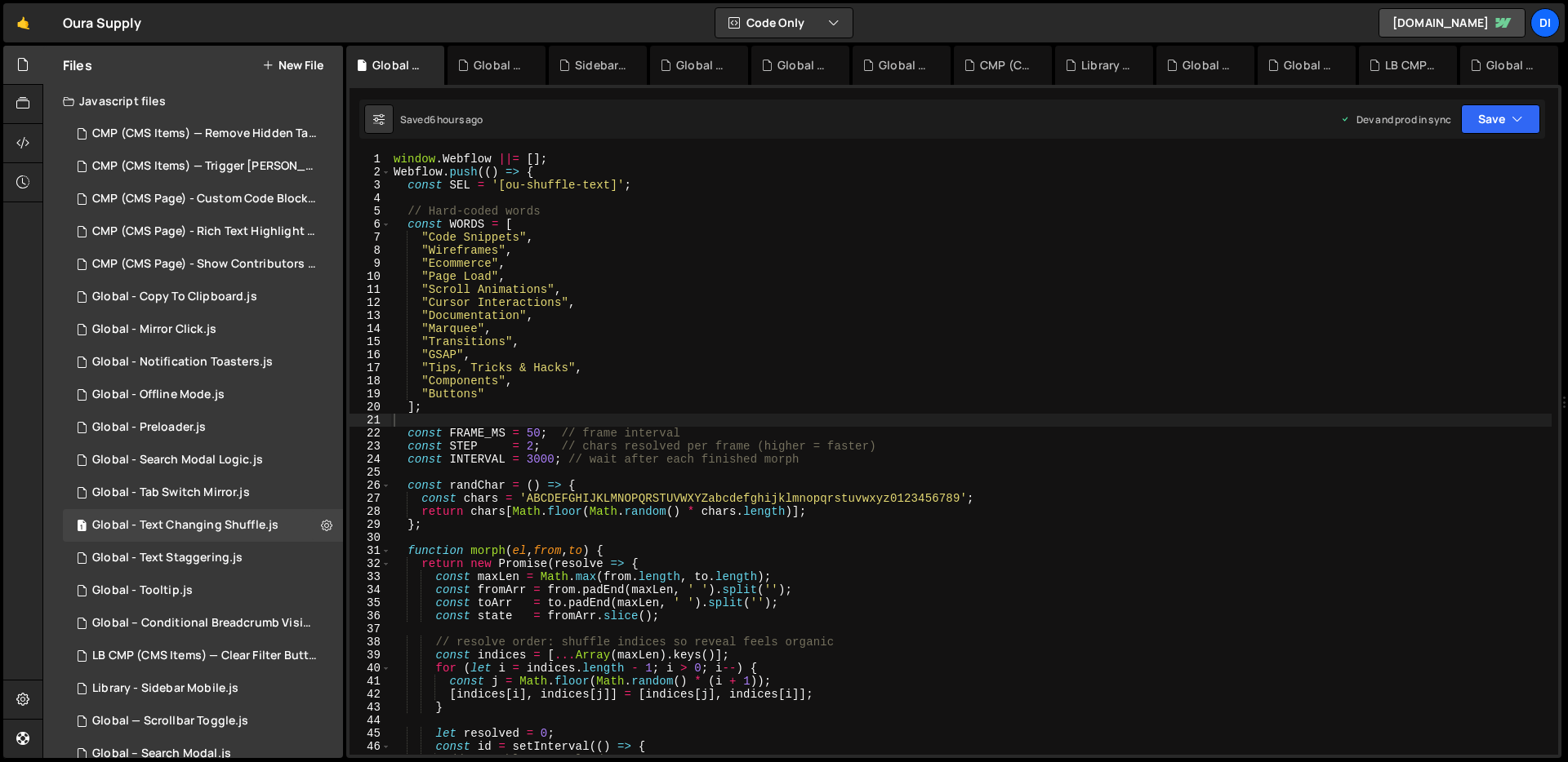
click at [643, 361] on div "window . Webflow ||= [ ] ; Webflow . push (( ) => { const SEL = '[ou-shuffle-te…" at bounding box center [970, 466] width 1161 height 627
type textarea "});"
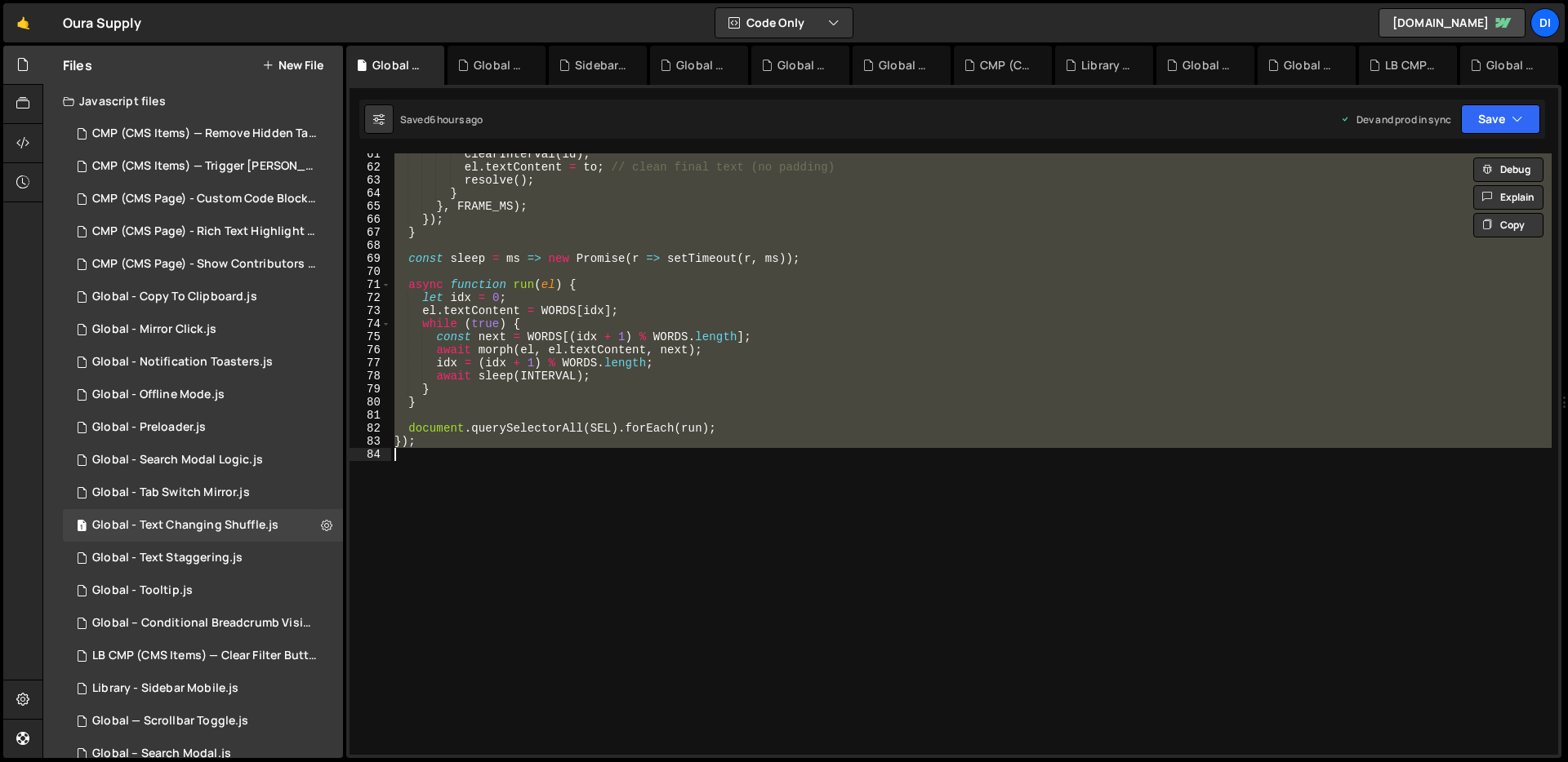
scroll to position [790, 0]
click at [755, 272] on div "clearInterval ( id ) ; el . textContent = to ; // clean final text (no padding)…" at bounding box center [971, 454] width 1160 height 601
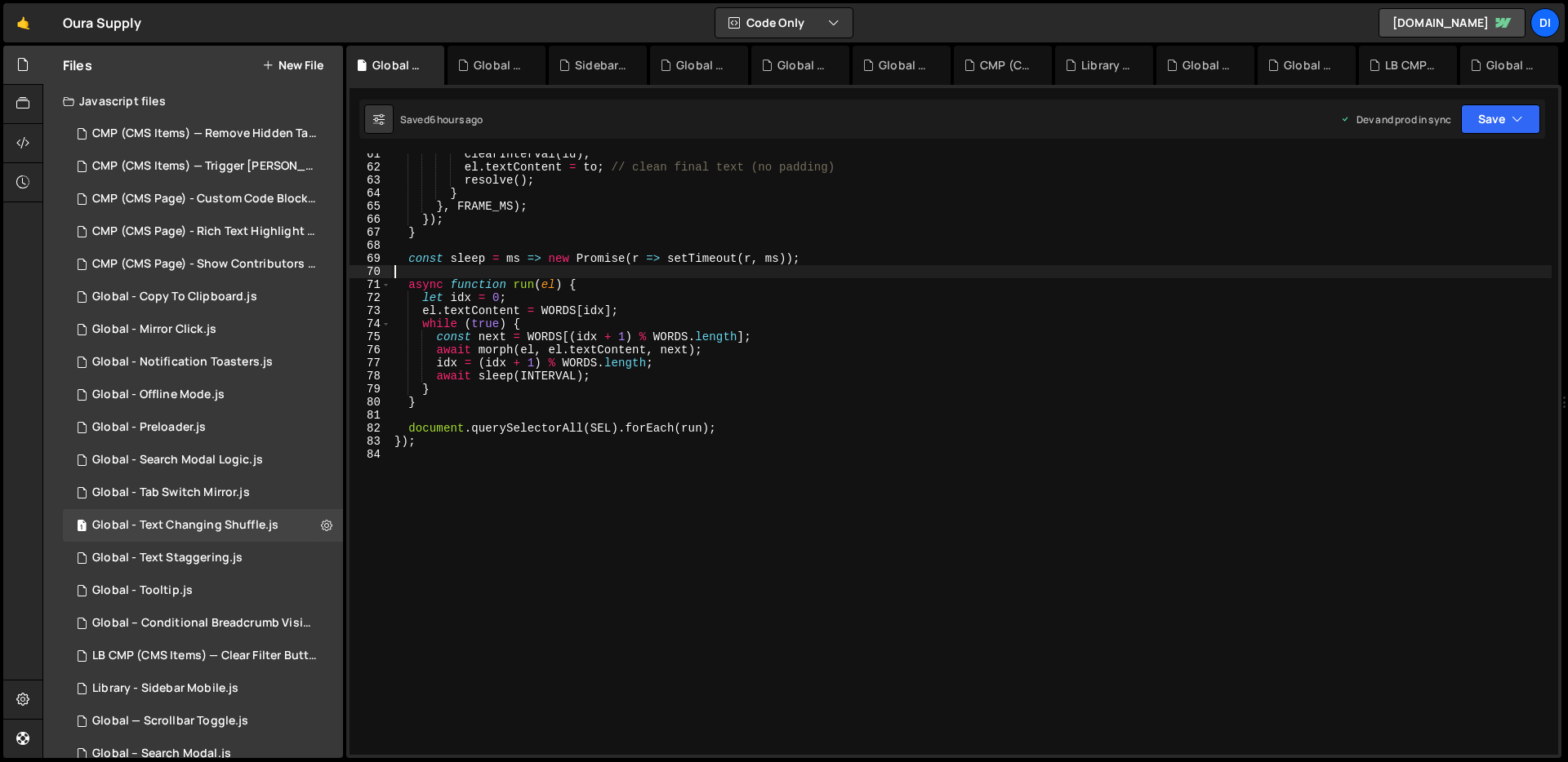
type textarea "});"
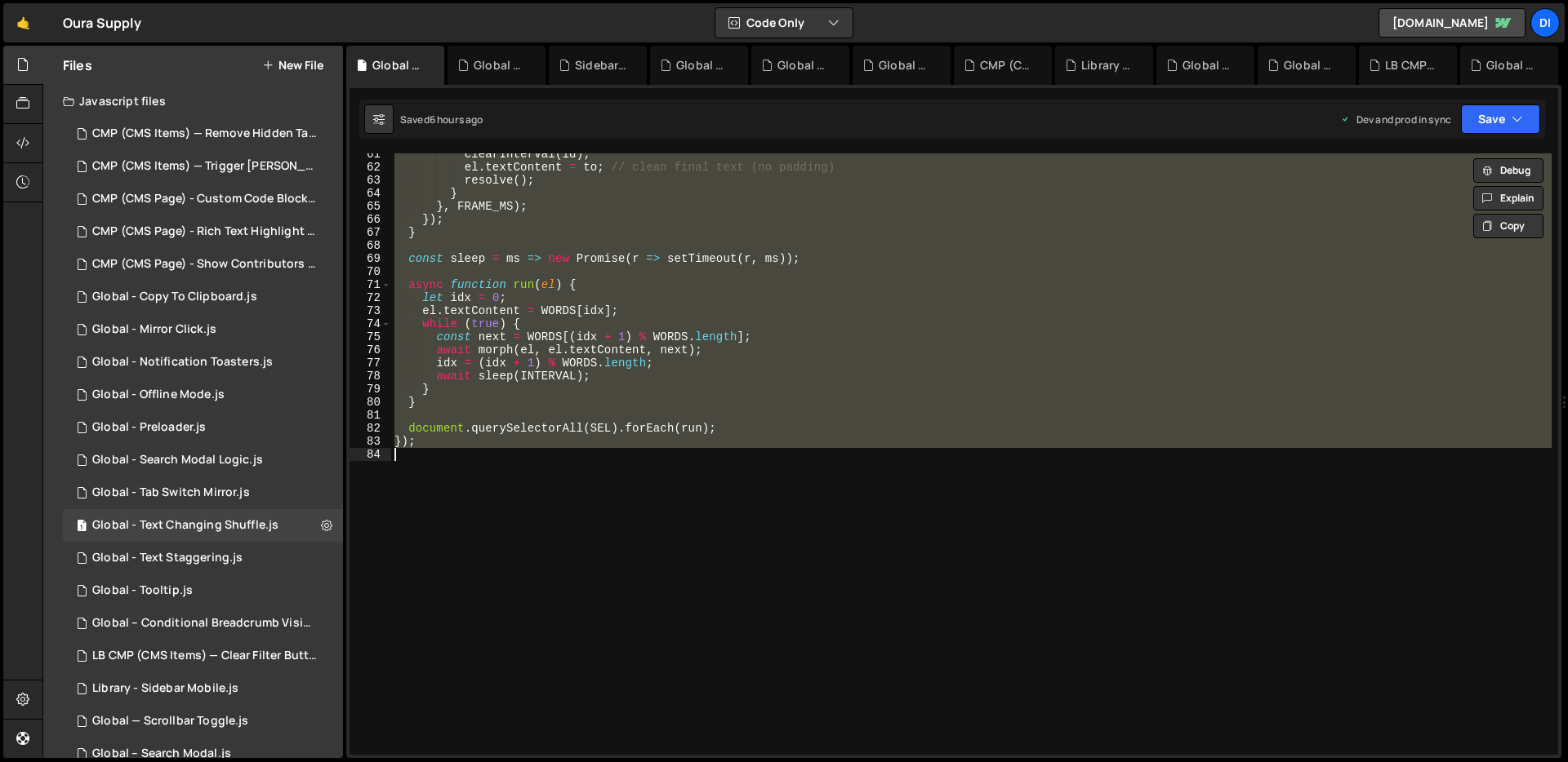
paste textarea
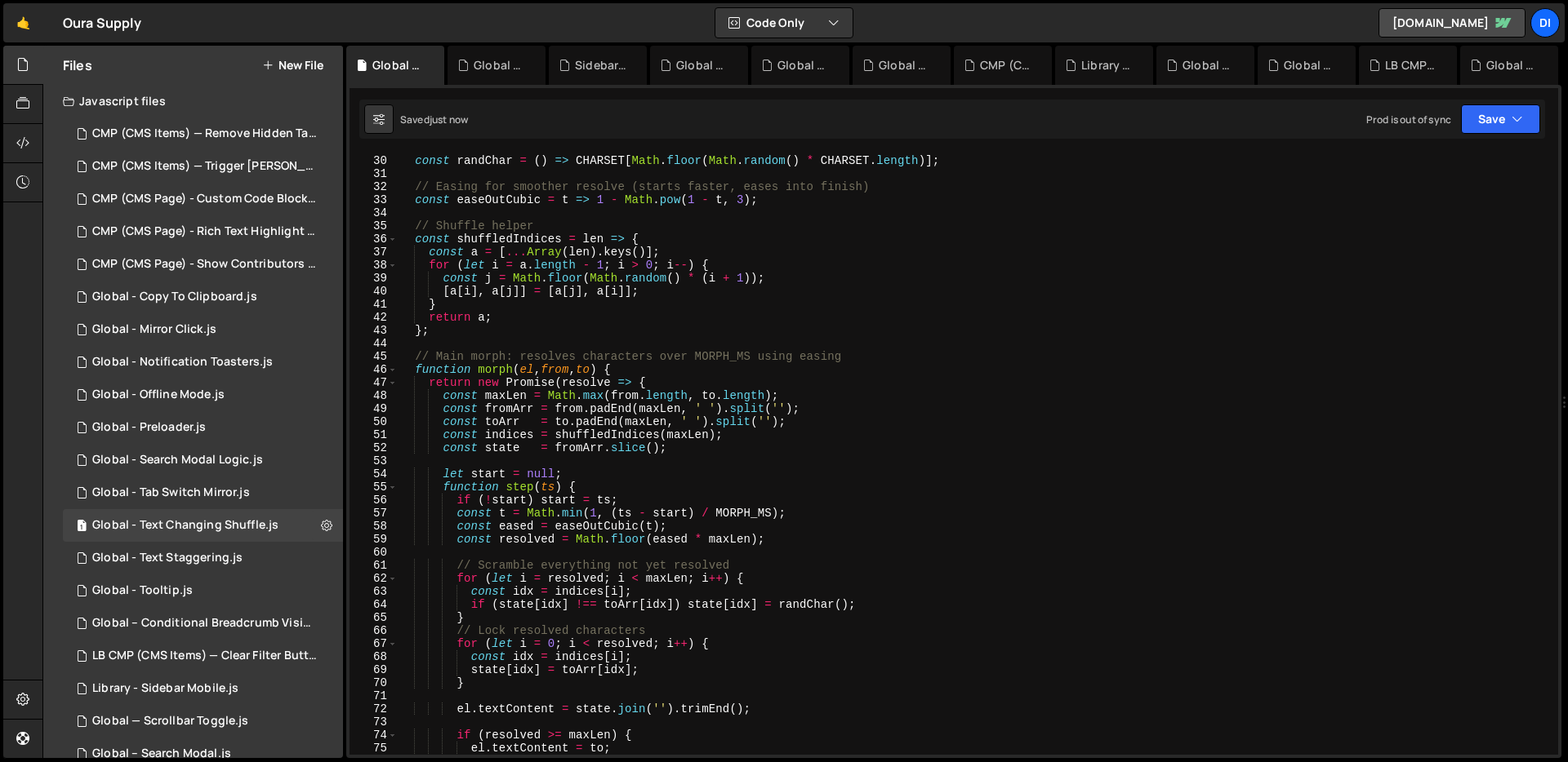
scroll to position [0, 0]
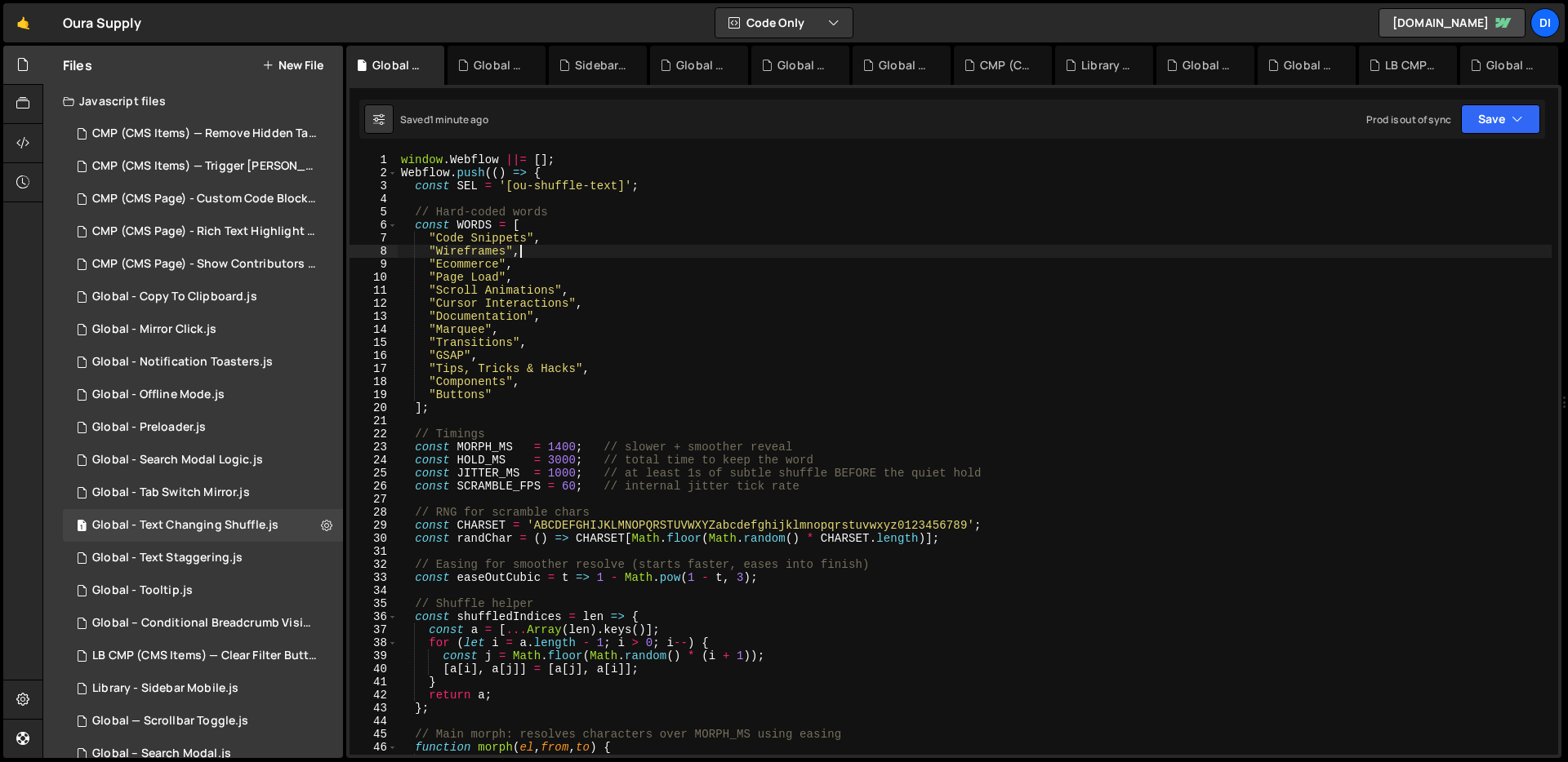
click at [635, 244] on div "window . Webflow ||= [ ] ; Webflow . push (( ) => { const SEL = '[ou-shuffle-te…" at bounding box center [974, 467] width 1154 height 627
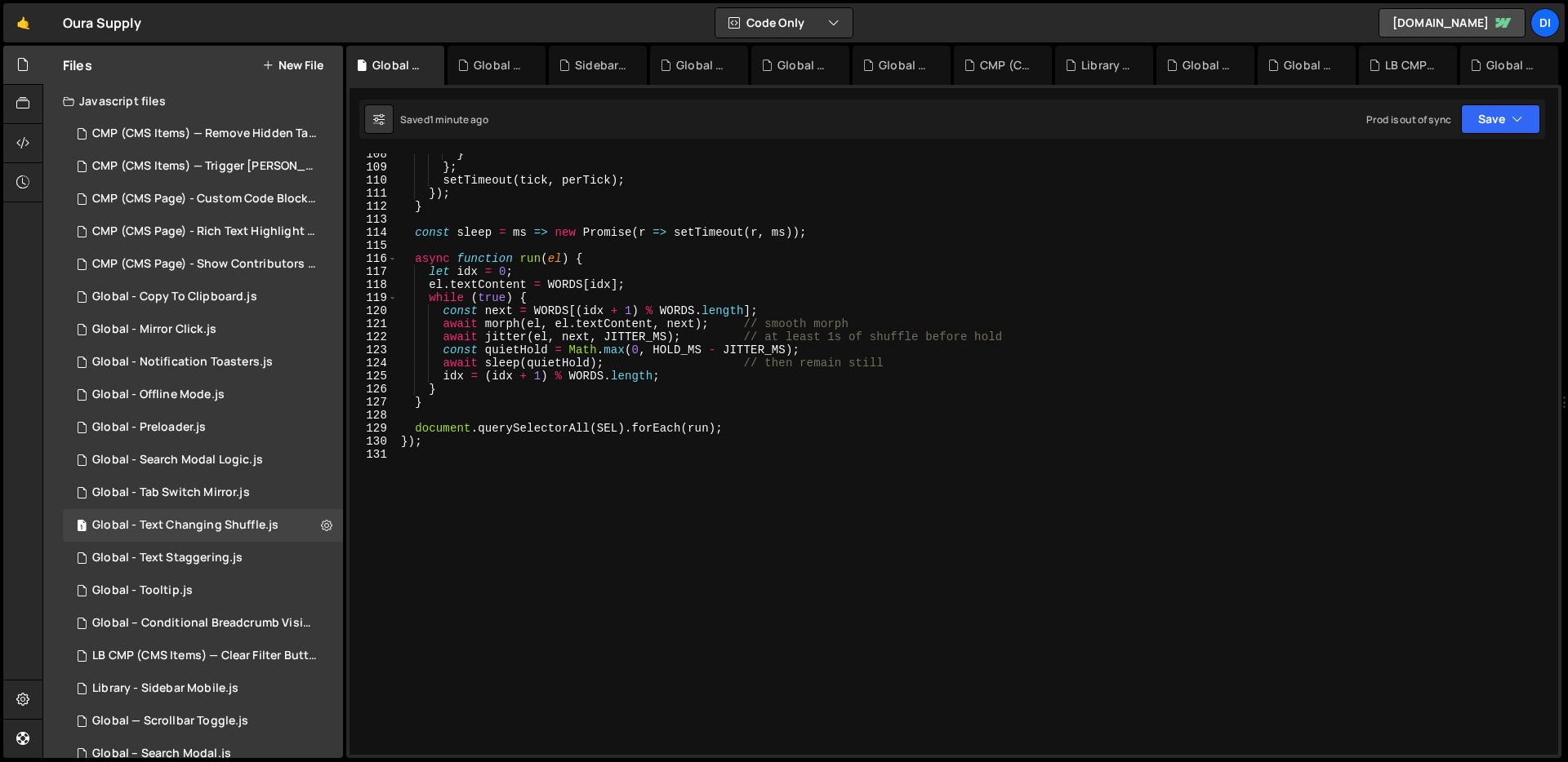
click at [649, 262] on div "} } ; setTimeout ( tick , perTick ) ; }) ; } const sleep = ms => new Promise ( …" at bounding box center [974, 461] width 1154 height 627
type textarea "});"
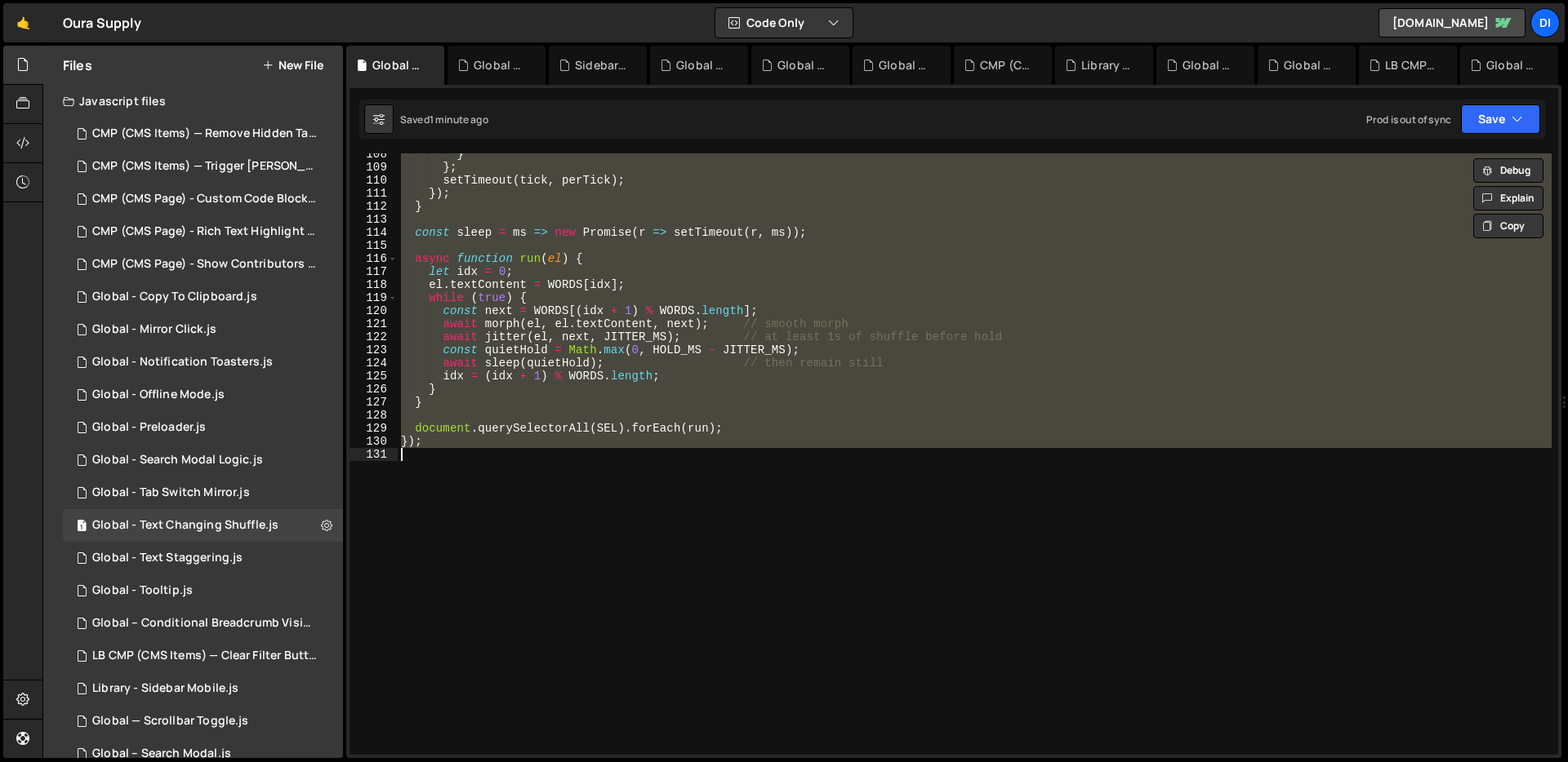
paste textarea
